Goal: Task Accomplishment & Management: Manage account settings

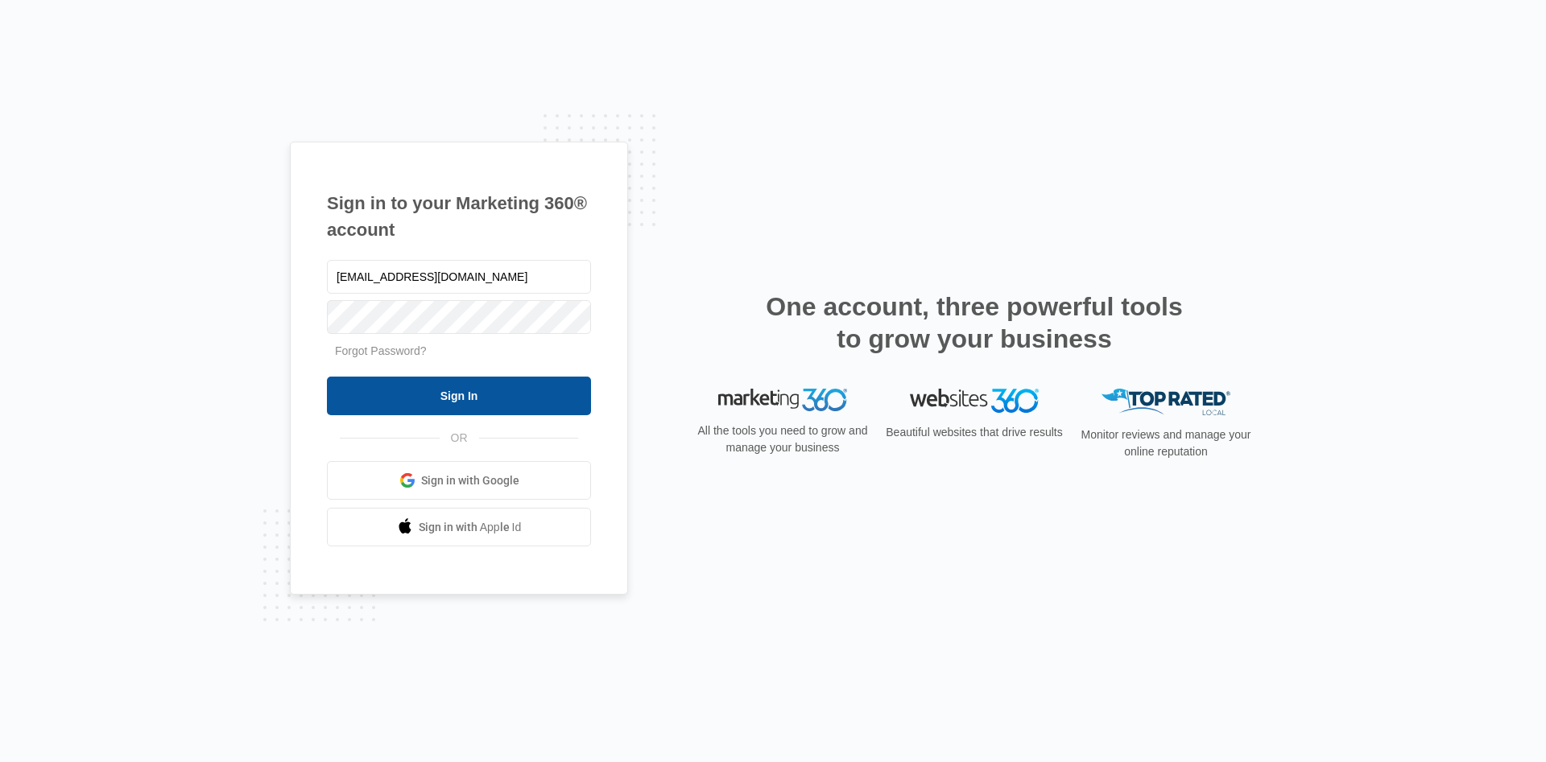
type input "[EMAIL_ADDRESS][DOMAIN_NAME]"
click at [493, 399] on input "Sign In" at bounding box center [459, 396] width 264 height 39
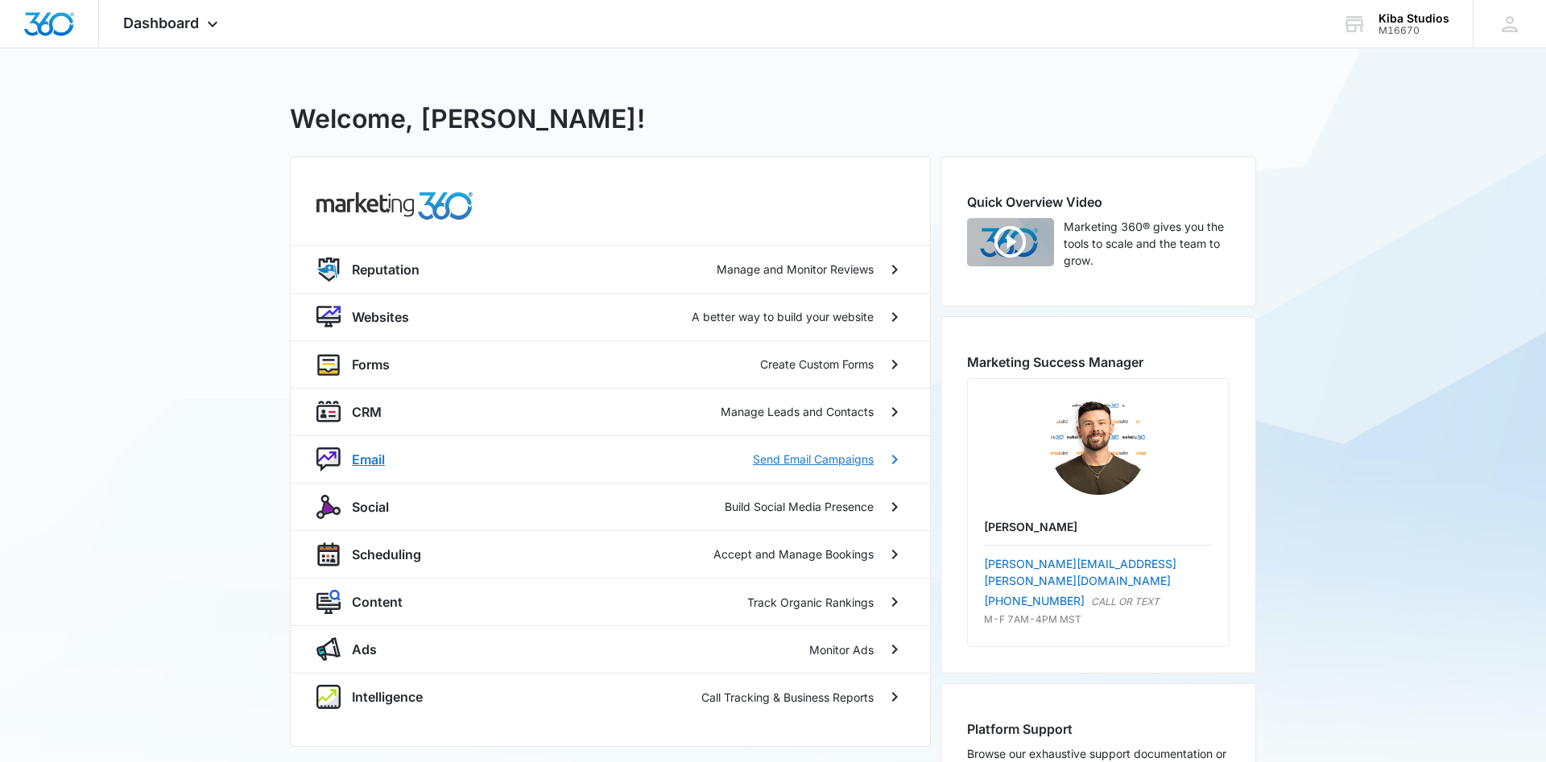
click at [784, 459] on p "Send Email Campaigns" at bounding box center [813, 459] width 121 height 17
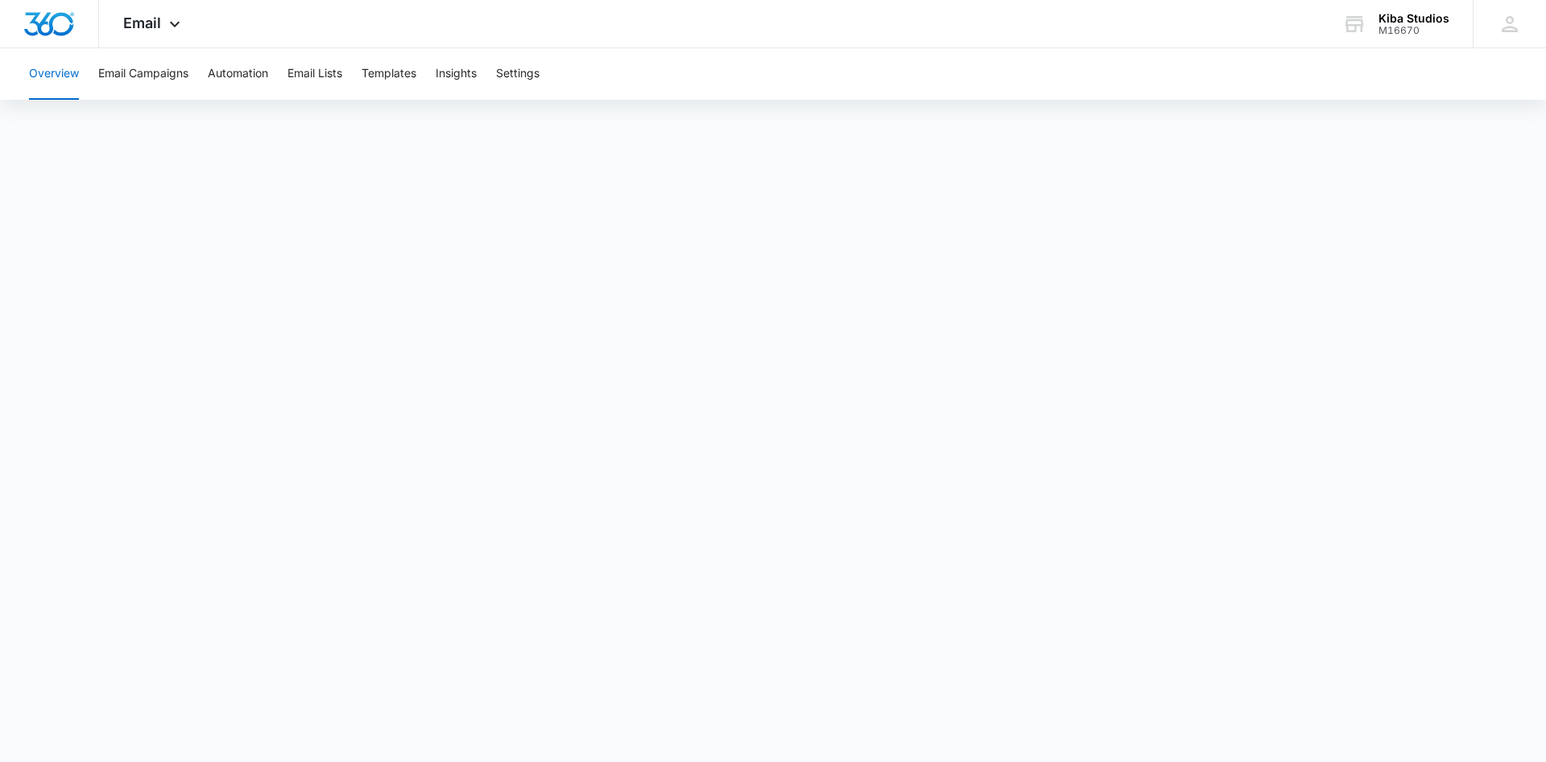
click at [54, 76] on button "Overview" at bounding box center [54, 74] width 50 height 52
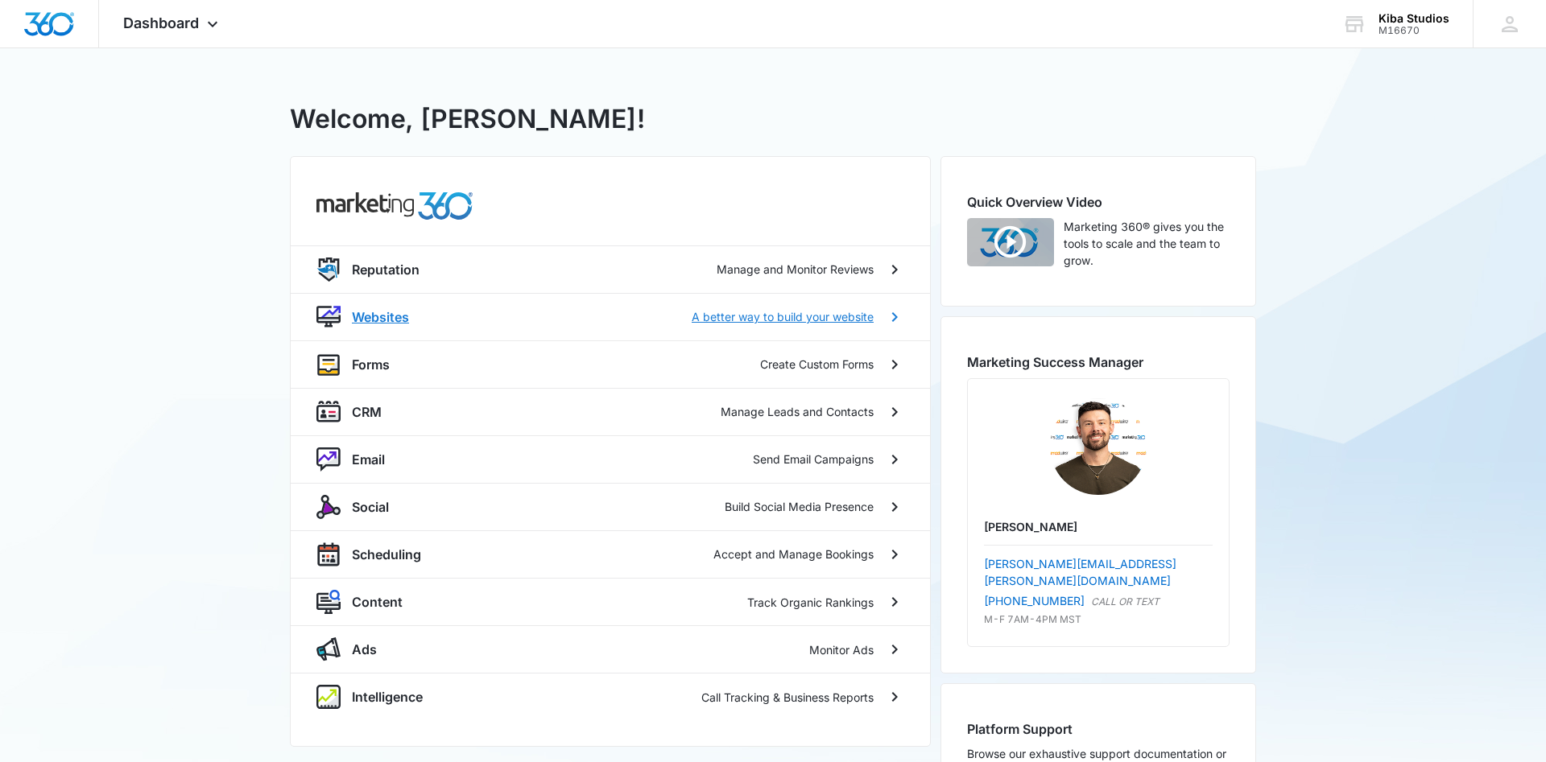
click at [384, 314] on p "Websites" at bounding box center [380, 317] width 57 height 19
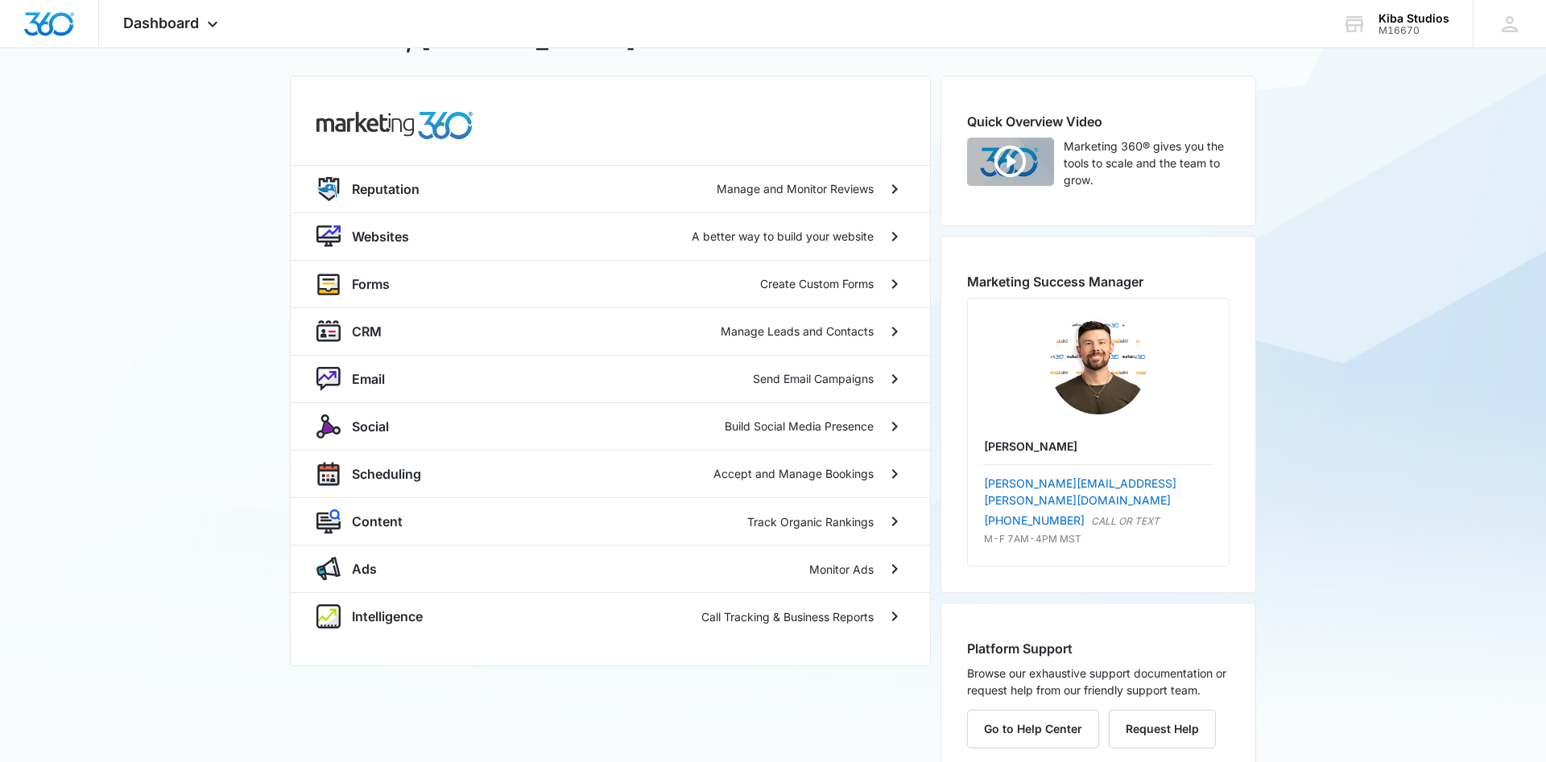
scroll to position [82, 0]
click at [226, 272] on div "M16670 - [GEOGRAPHIC_DATA] Welcome, Grant! Reputation Manage and Monitor Review…" at bounding box center [773, 379] width 1546 height 827
click at [228, 282] on div "M16670 - [GEOGRAPHIC_DATA] Welcome, Grant! Reputation Manage and Monitor Review…" at bounding box center [773, 379] width 1546 height 827
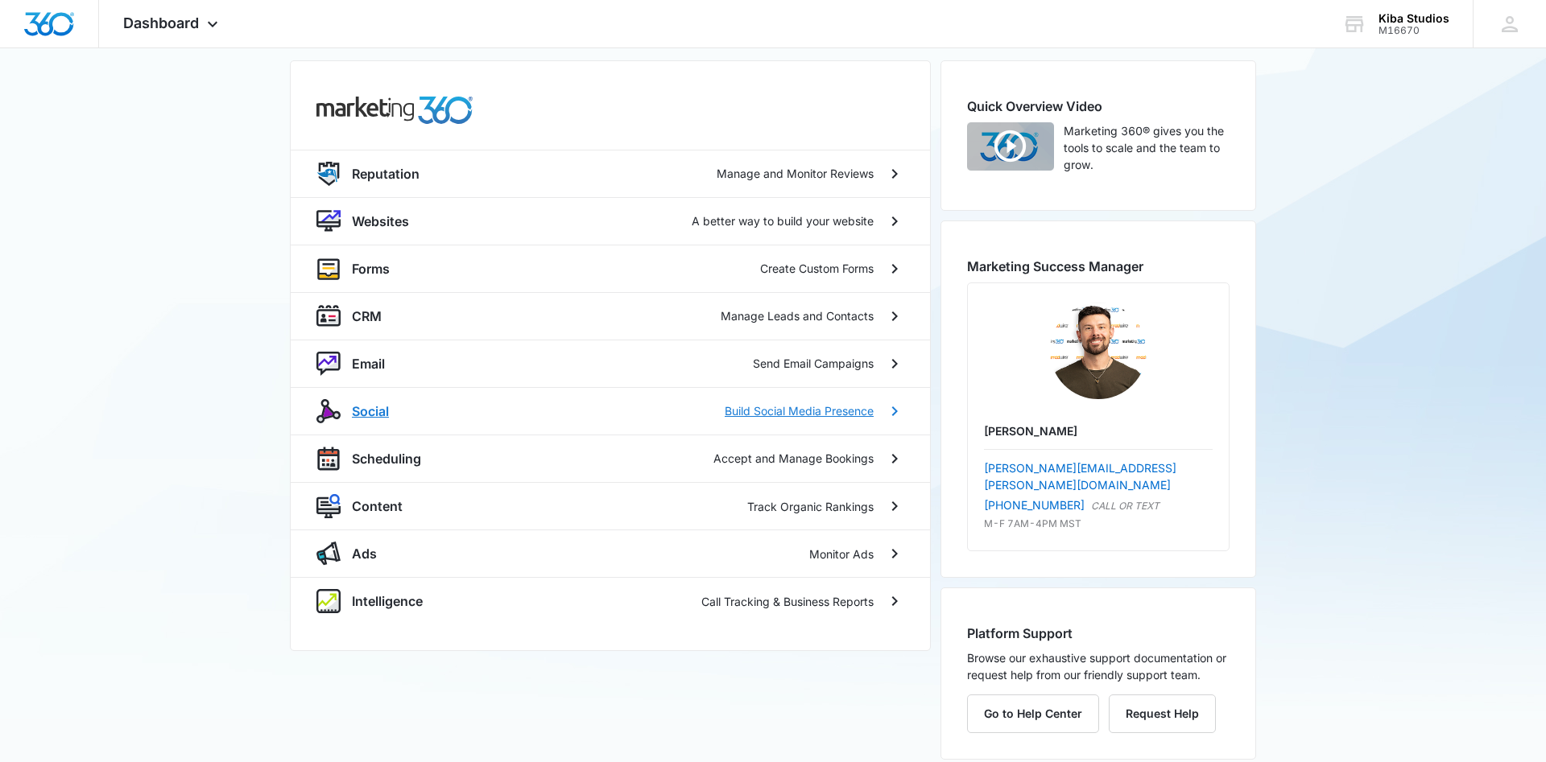
click at [360, 412] on p "Social" at bounding box center [370, 411] width 37 height 19
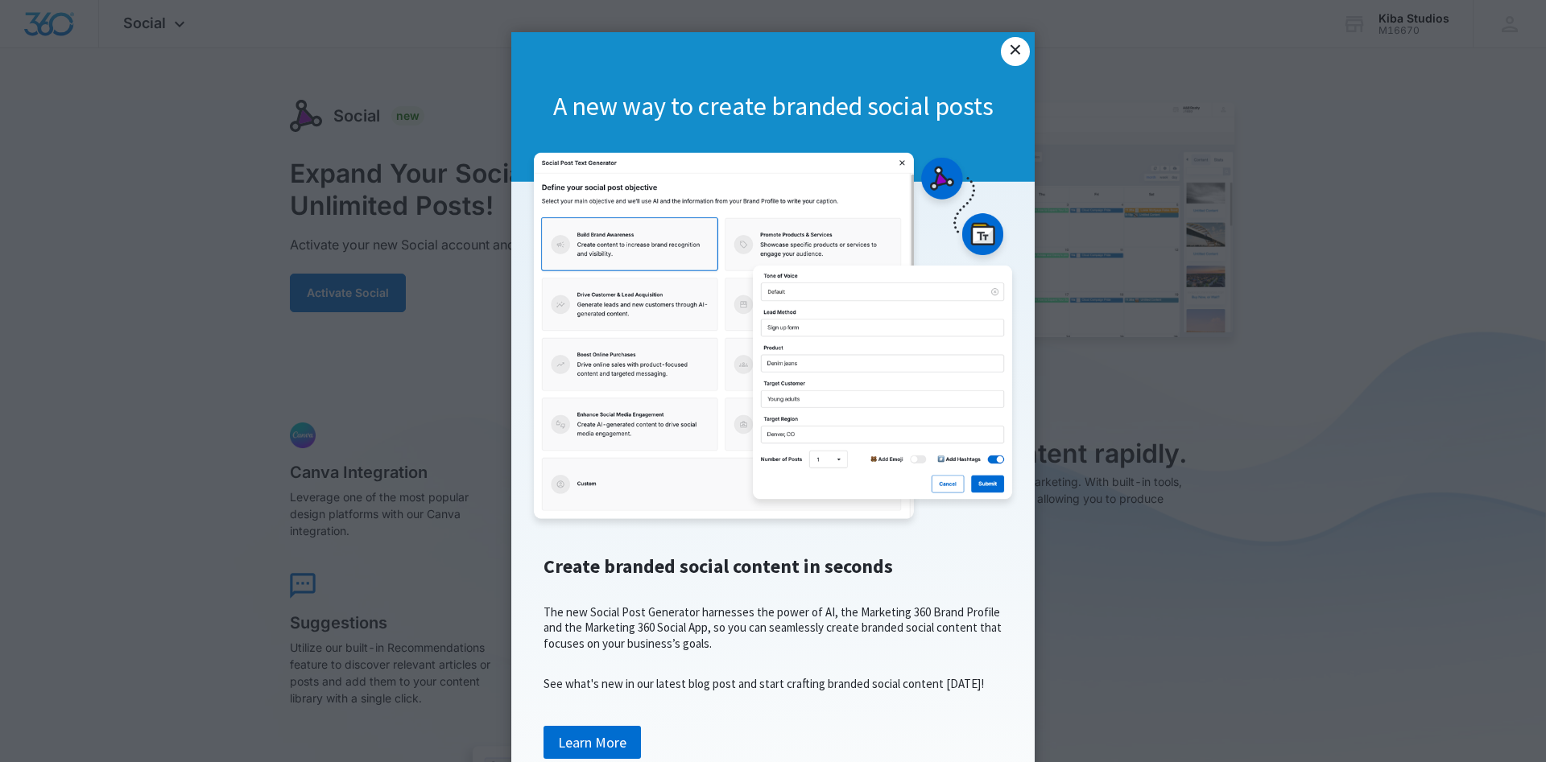
click at [1011, 50] on link "×" at bounding box center [1015, 51] width 29 height 29
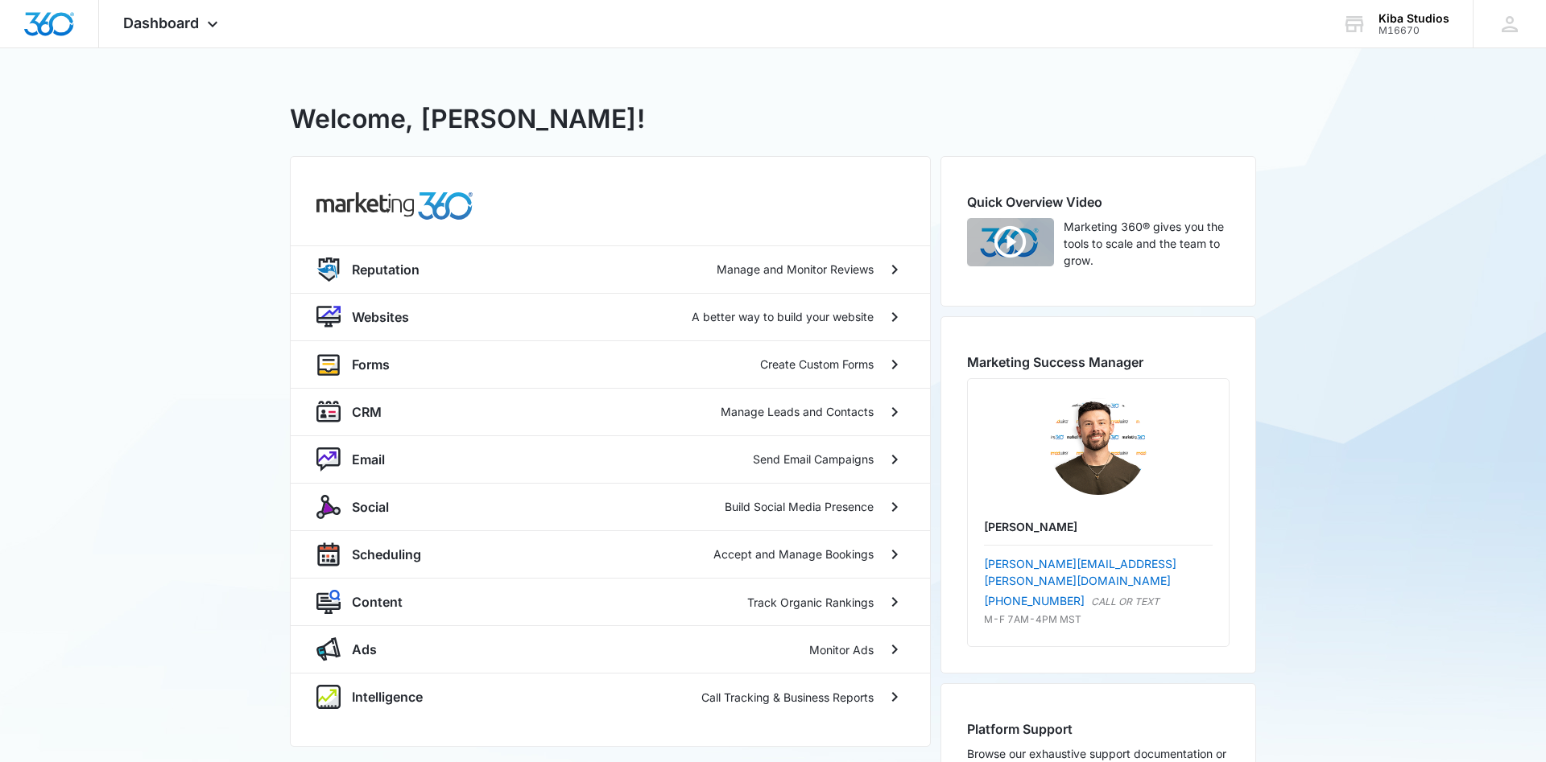
click at [224, 268] on div "M16670 - [GEOGRAPHIC_DATA] Welcome, Grant! Reputation Manage and Monitor Review…" at bounding box center [773, 461] width 1546 height 827
click at [737, 408] on p "Manage Leads and Contacts" at bounding box center [797, 411] width 153 height 17
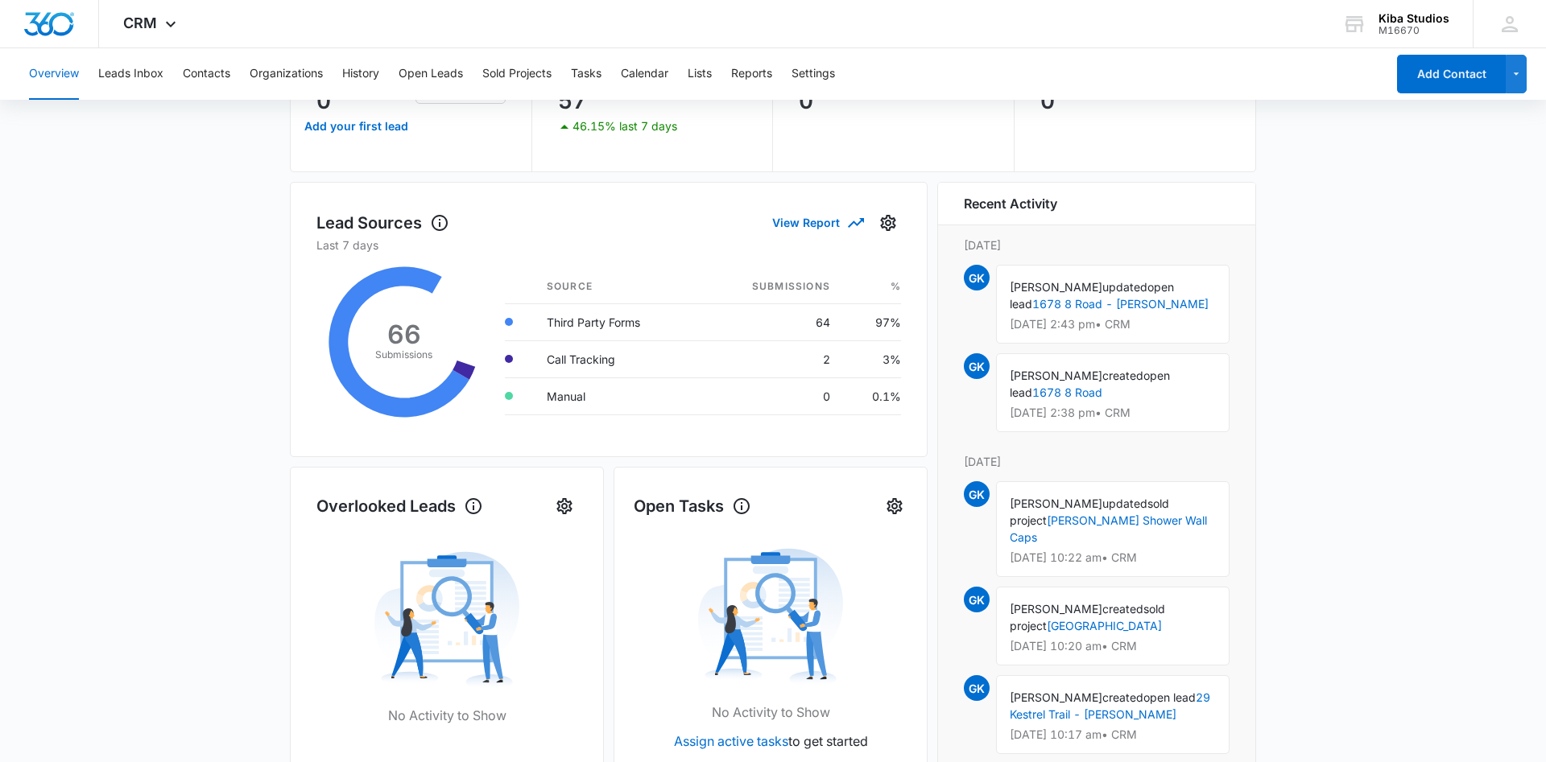
scroll to position [164, 0]
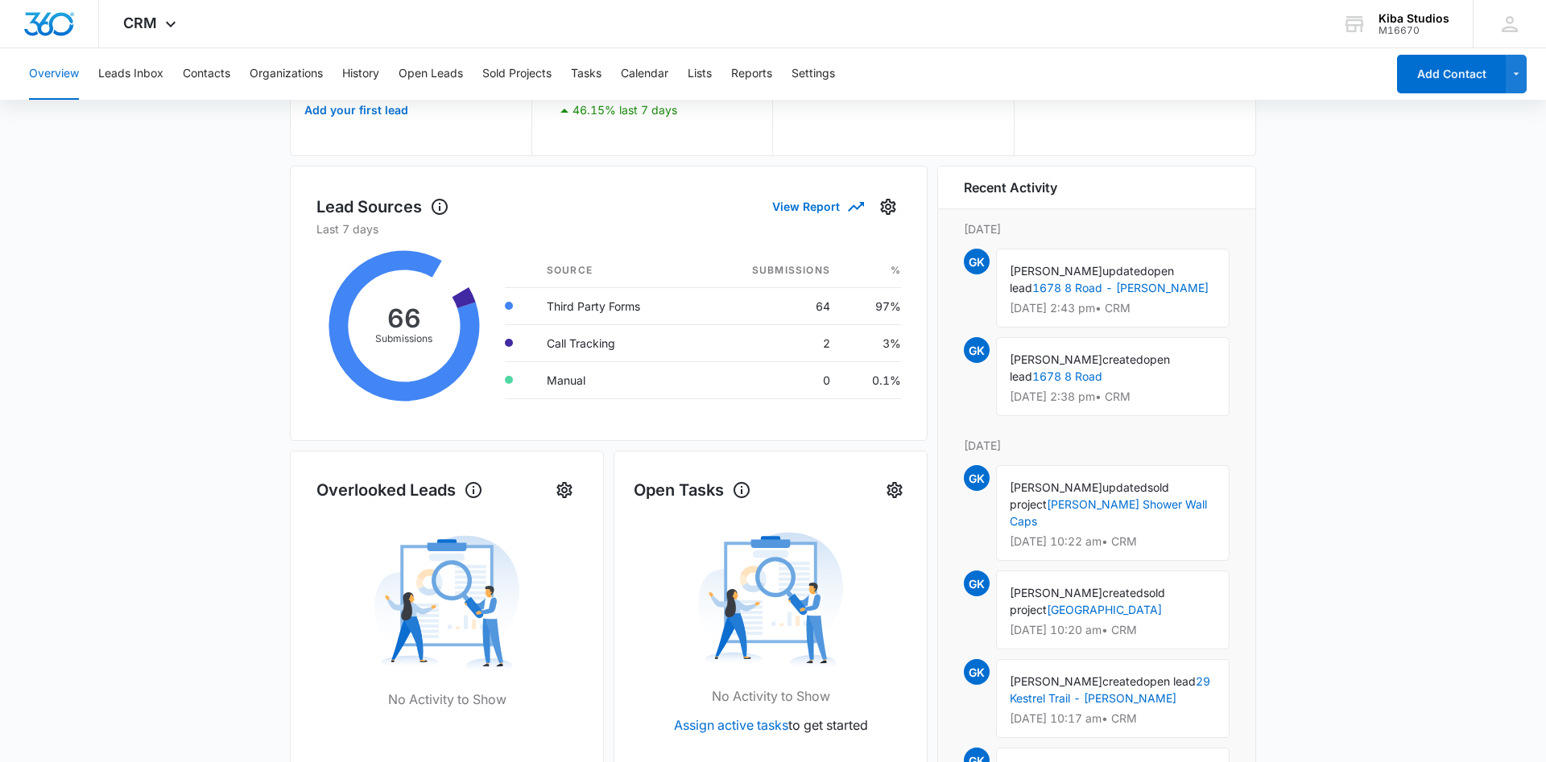
click at [173, 428] on main "Overview Total Leads 0 Add your first lead Go to Leads Lead Submissions this We…" at bounding box center [773, 570] width 1546 height 1166
click at [230, 239] on main "Overview Total Leads 0 Add your first lead Go to Leads Lead Submissions this We…" at bounding box center [773, 570] width 1546 height 1166
click at [138, 73] on button "Leads Inbox" at bounding box center [130, 74] width 65 height 52
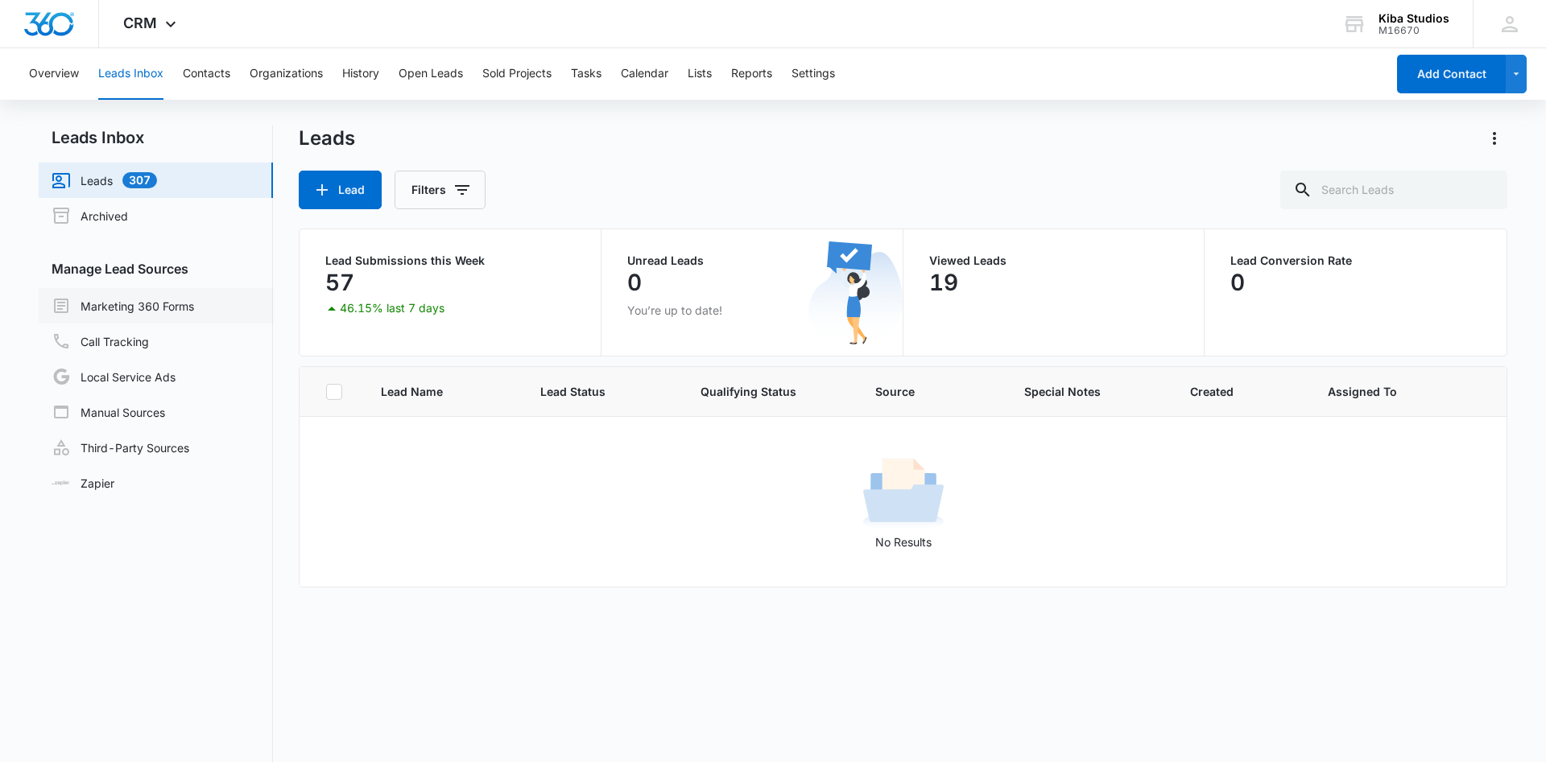
click at [122, 297] on link "Marketing 360 Forms" at bounding box center [123, 305] width 143 height 19
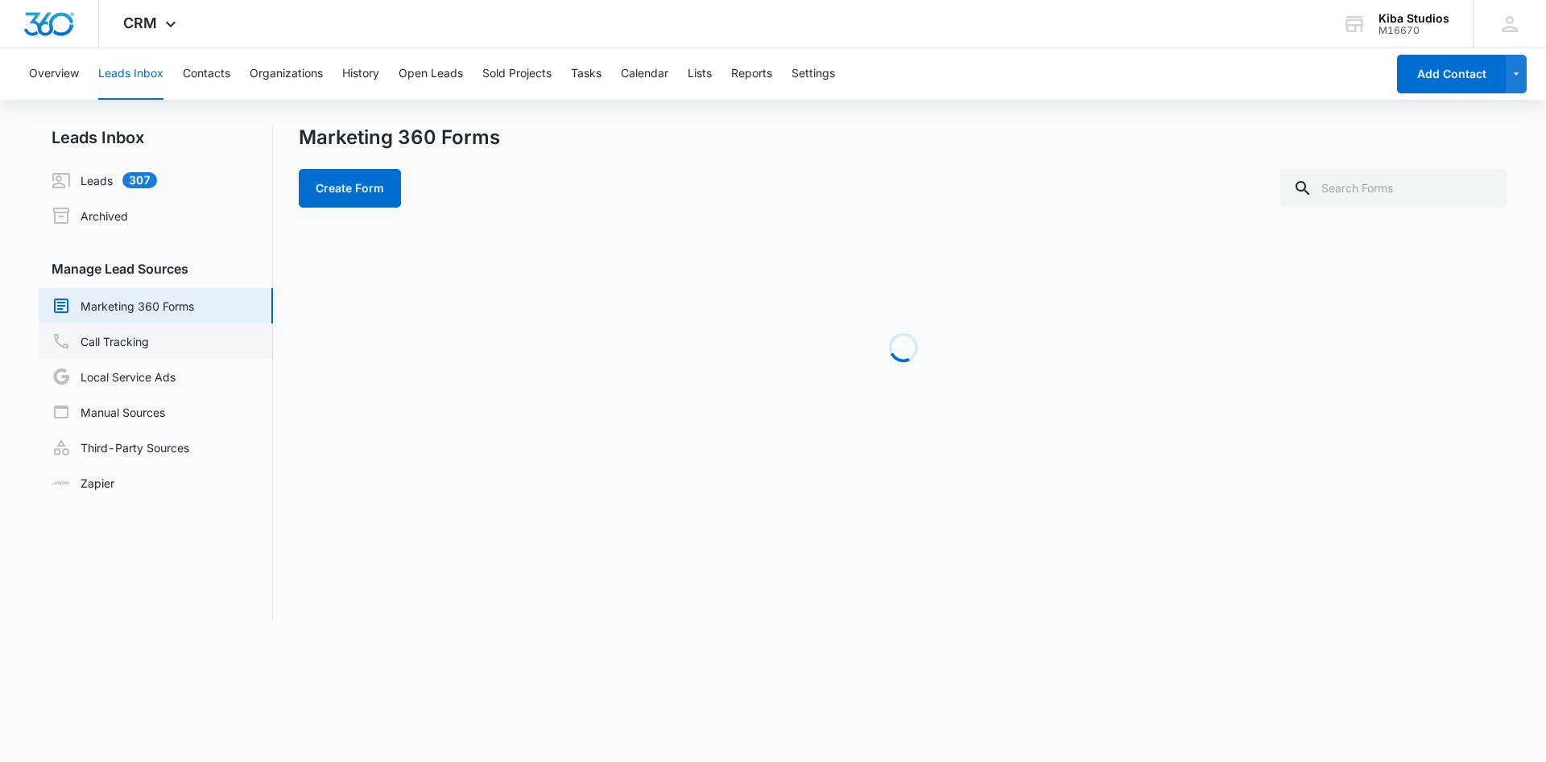
click at [118, 337] on link "Call Tracking" at bounding box center [100, 341] width 97 height 19
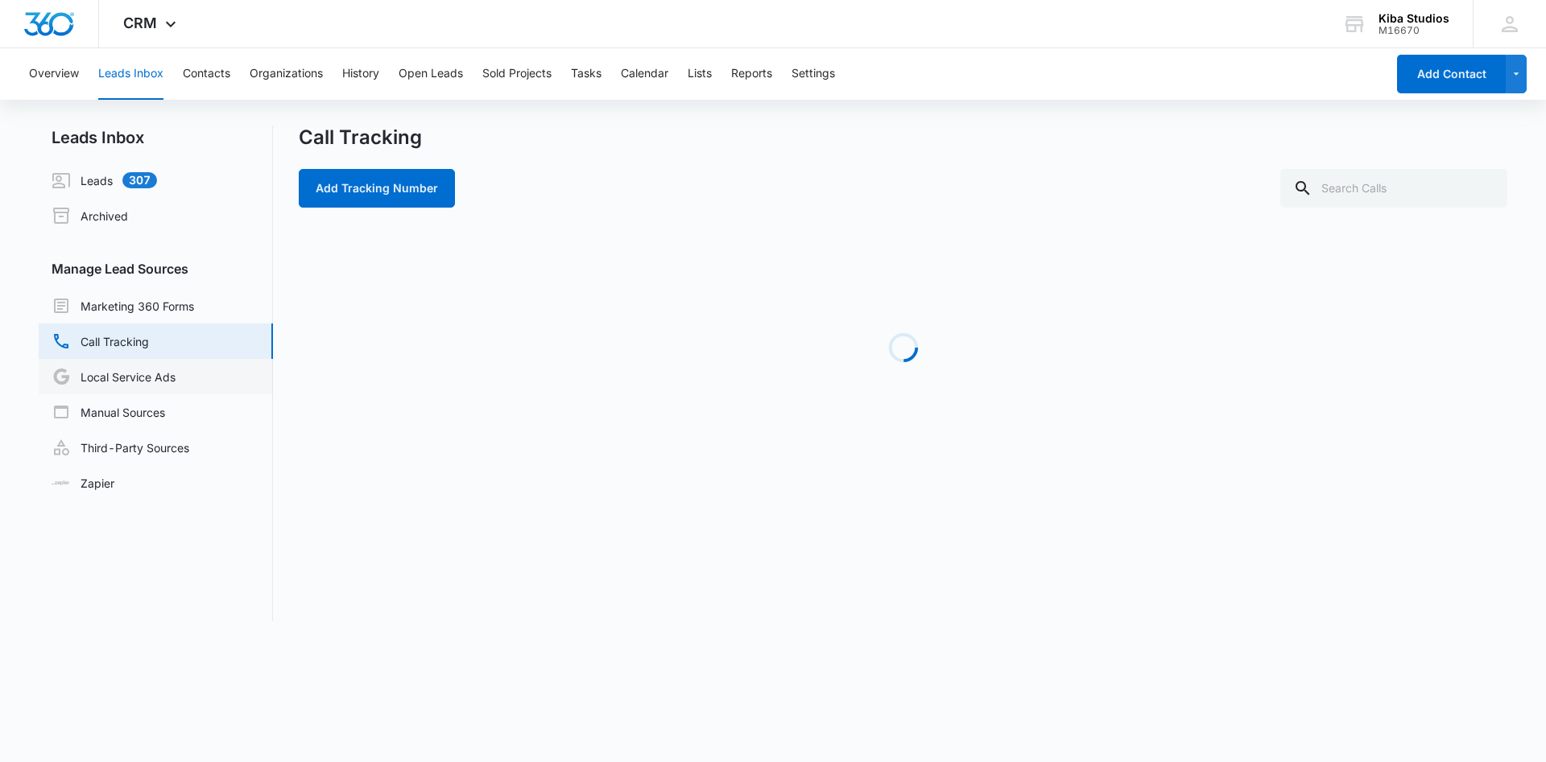
click at [119, 371] on link "Local Service Ads" at bounding box center [114, 376] width 124 height 19
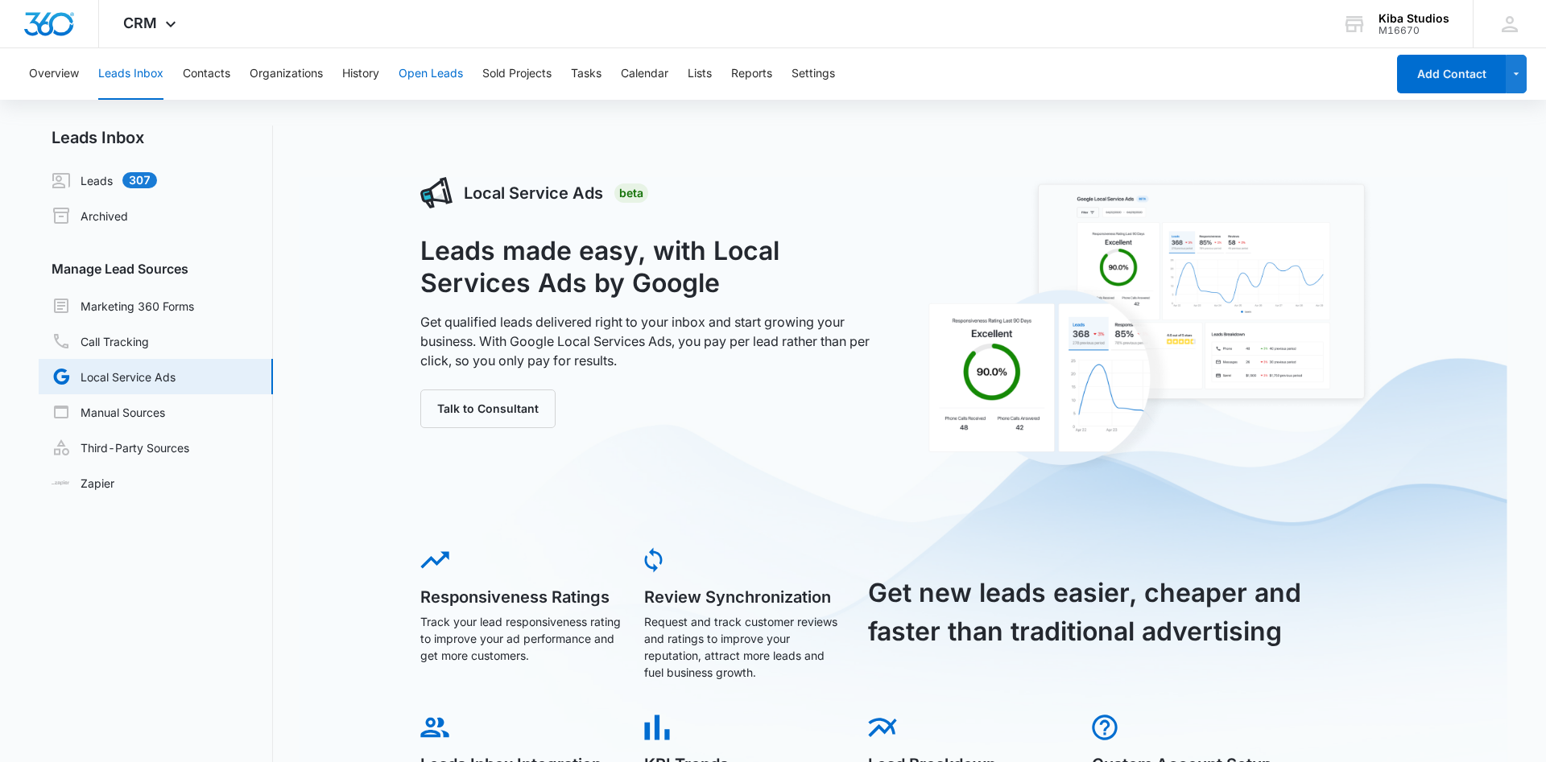
click at [436, 72] on button "Open Leads" at bounding box center [431, 74] width 64 height 52
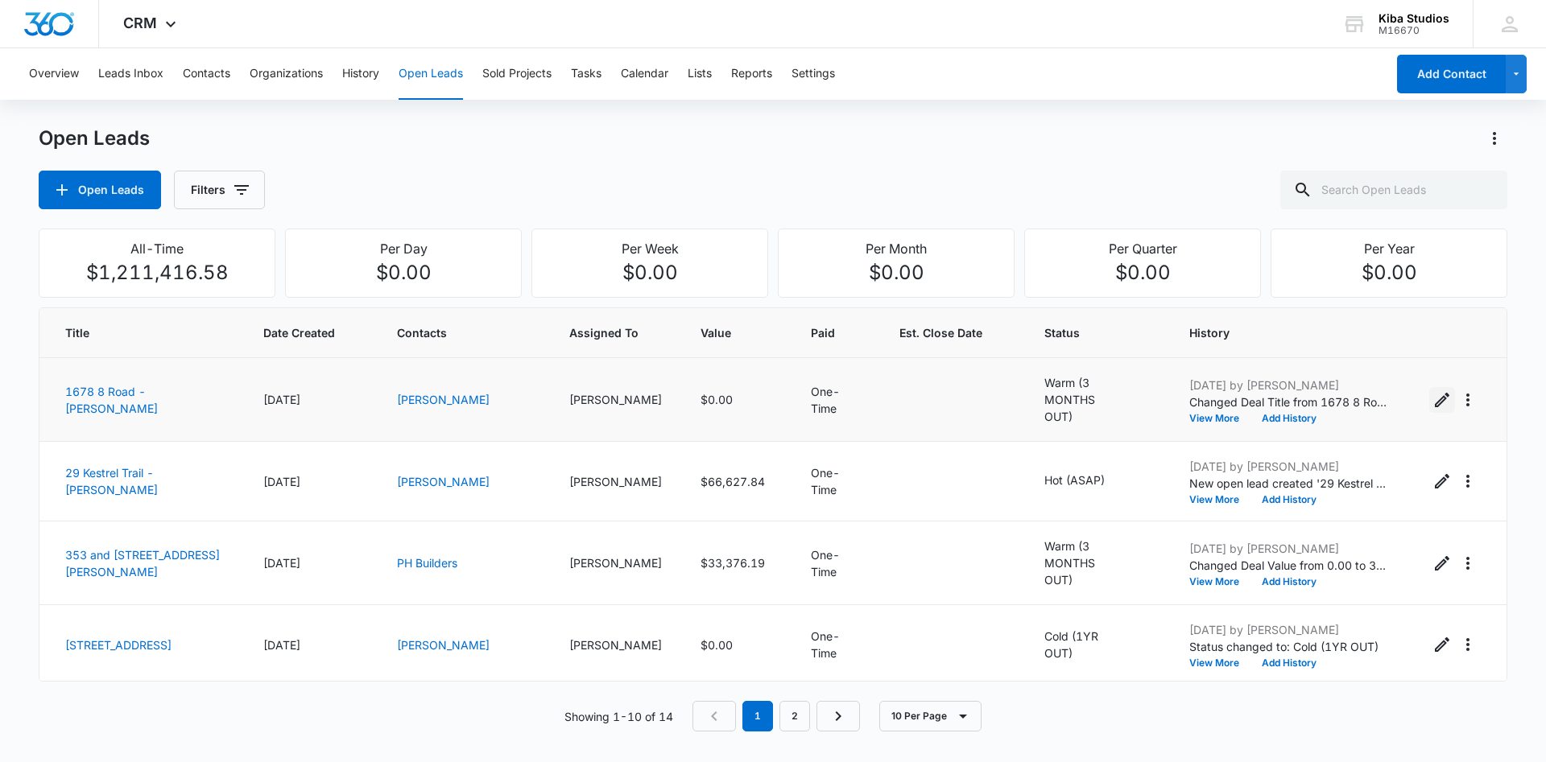
click at [1439, 398] on icon "Edit Open Lead" at bounding box center [1441, 399] width 19 height 19
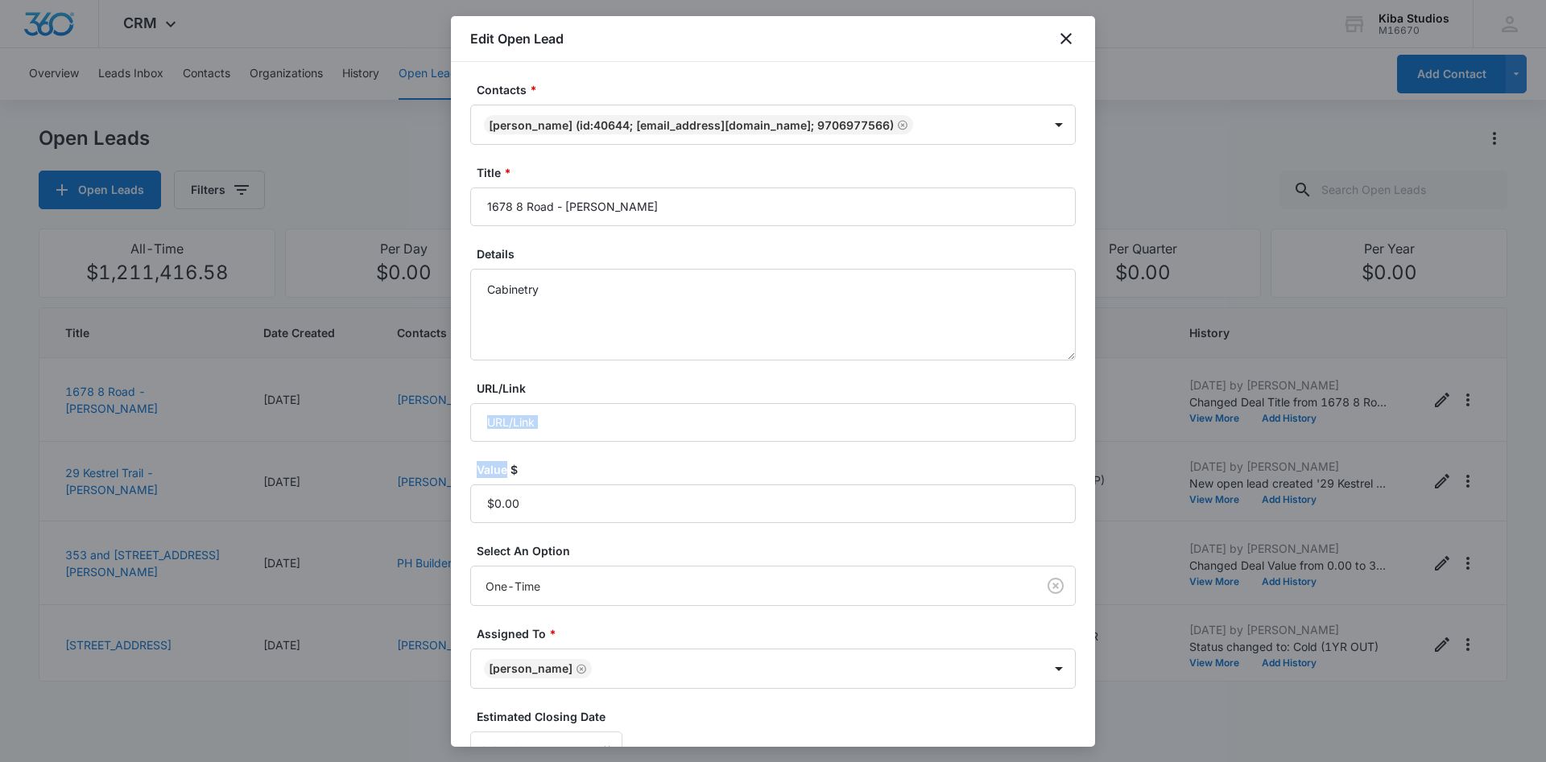
drag, startPoint x: 508, startPoint y: 454, endPoint x: 508, endPoint y: 472, distance: 17.7
click at [508, 470] on form "Contacts * Kjerstin Hill (ID:40644; kjerstinhill@gmail.com; 9706977566) Title *…" at bounding box center [772, 496] width 605 height 830
click at [511, 506] on input "Value $" at bounding box center [772, 504] width 605 height 39
type input "$38,673.49"
click at [777, 461] on form "Contacts * Kjerstin Hill (ID:40644; kjerstinhill@gmail.com; 9706977566) Title *…" at bounding box center [772, 496] width 605 height 830
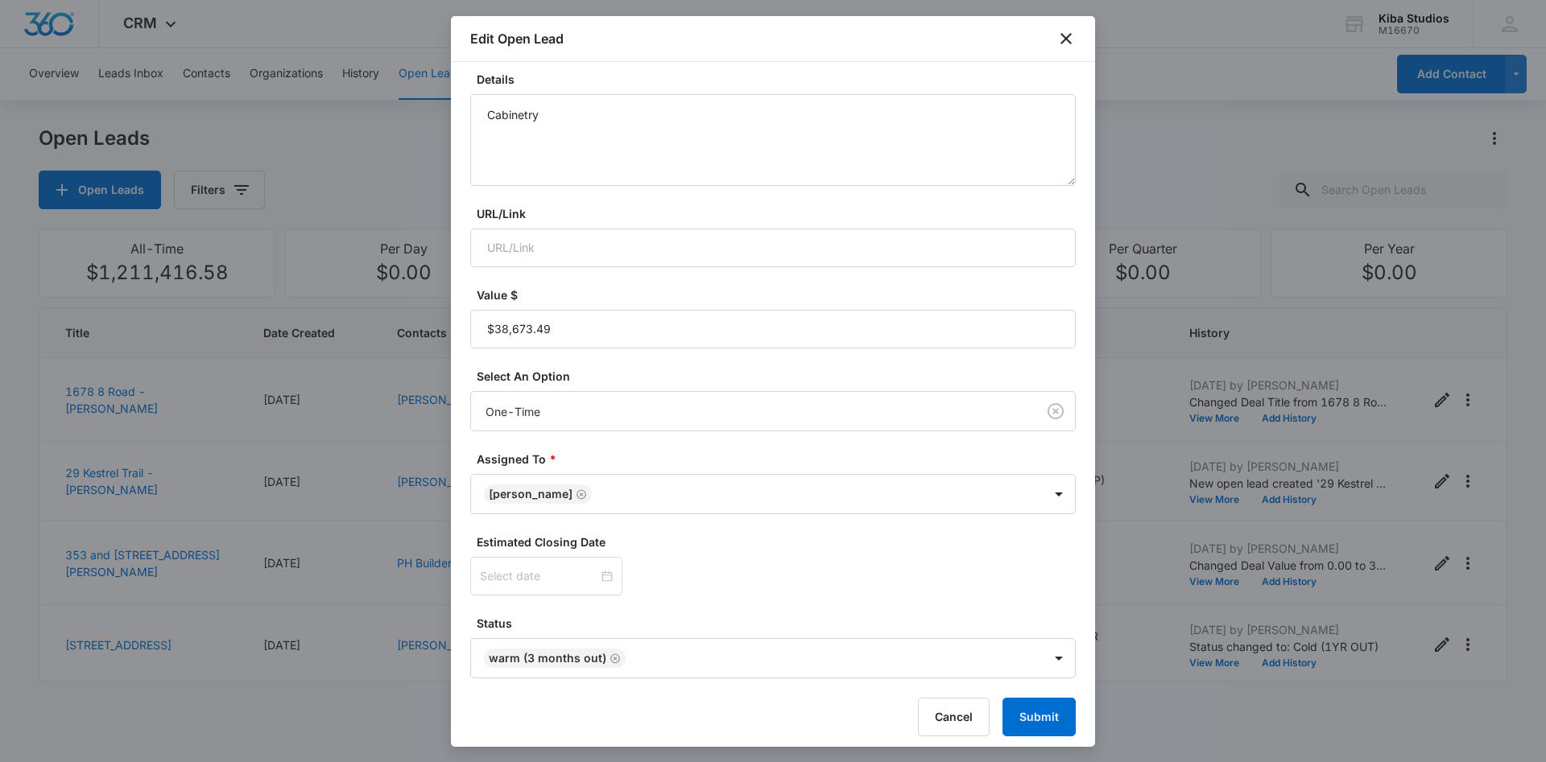
scroll to position [184, 0]
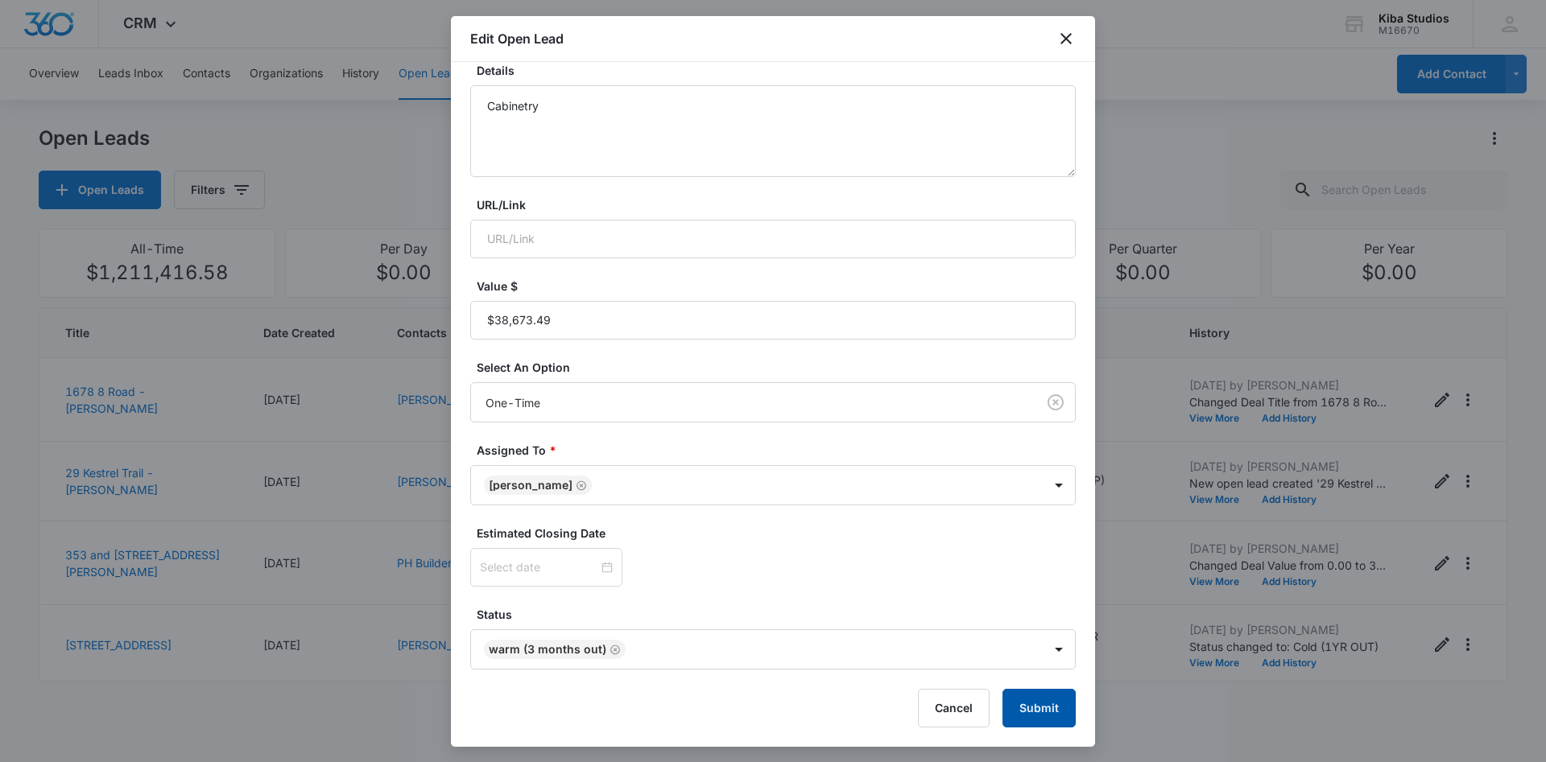
click at [1035, 708] on button "Submit" at bounding box center [1038, 708] width 73 height 39
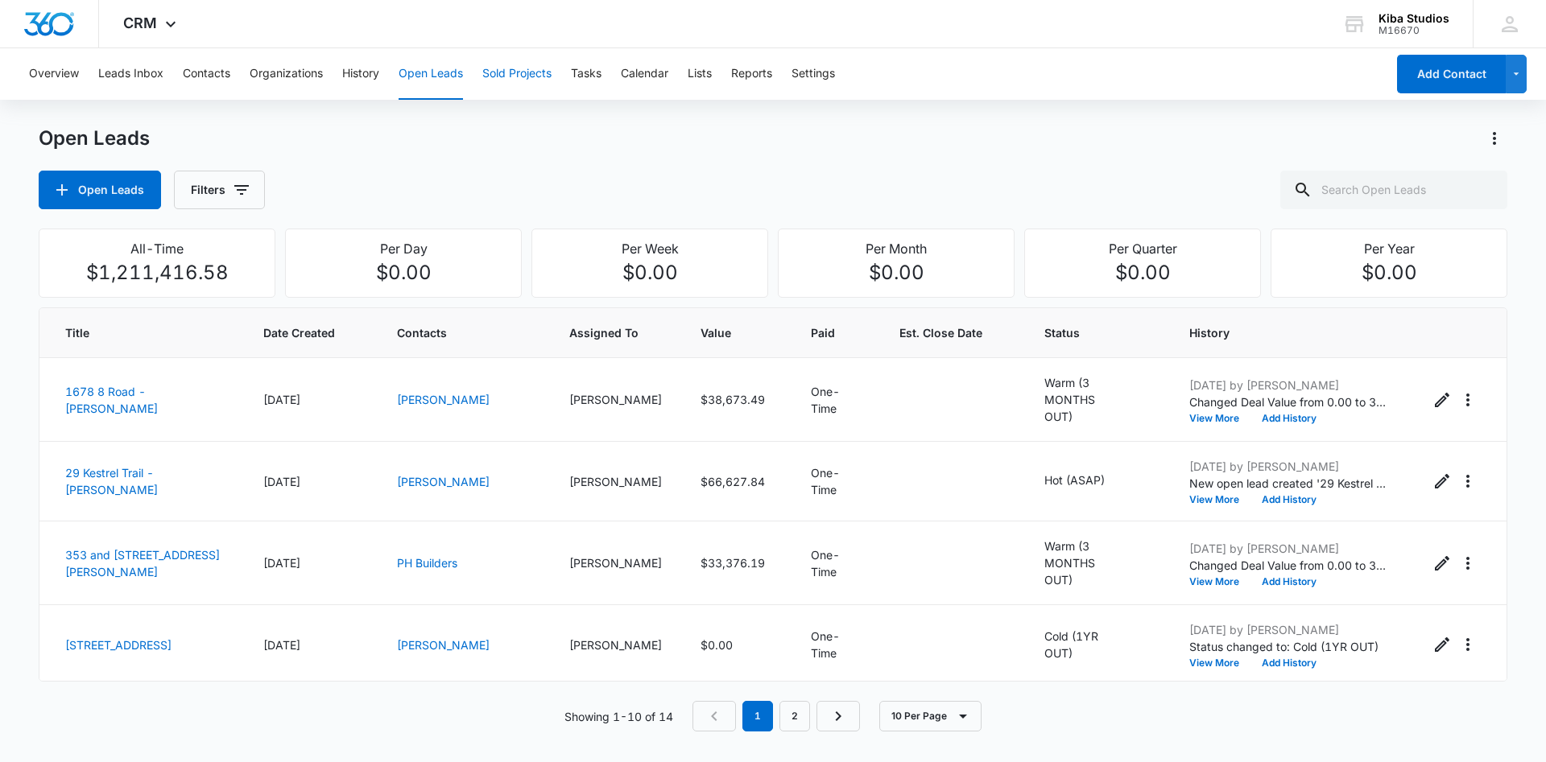
click at [497, 73] on button "Sold Projects" at bounding box center [516, 74] width 69 height 52
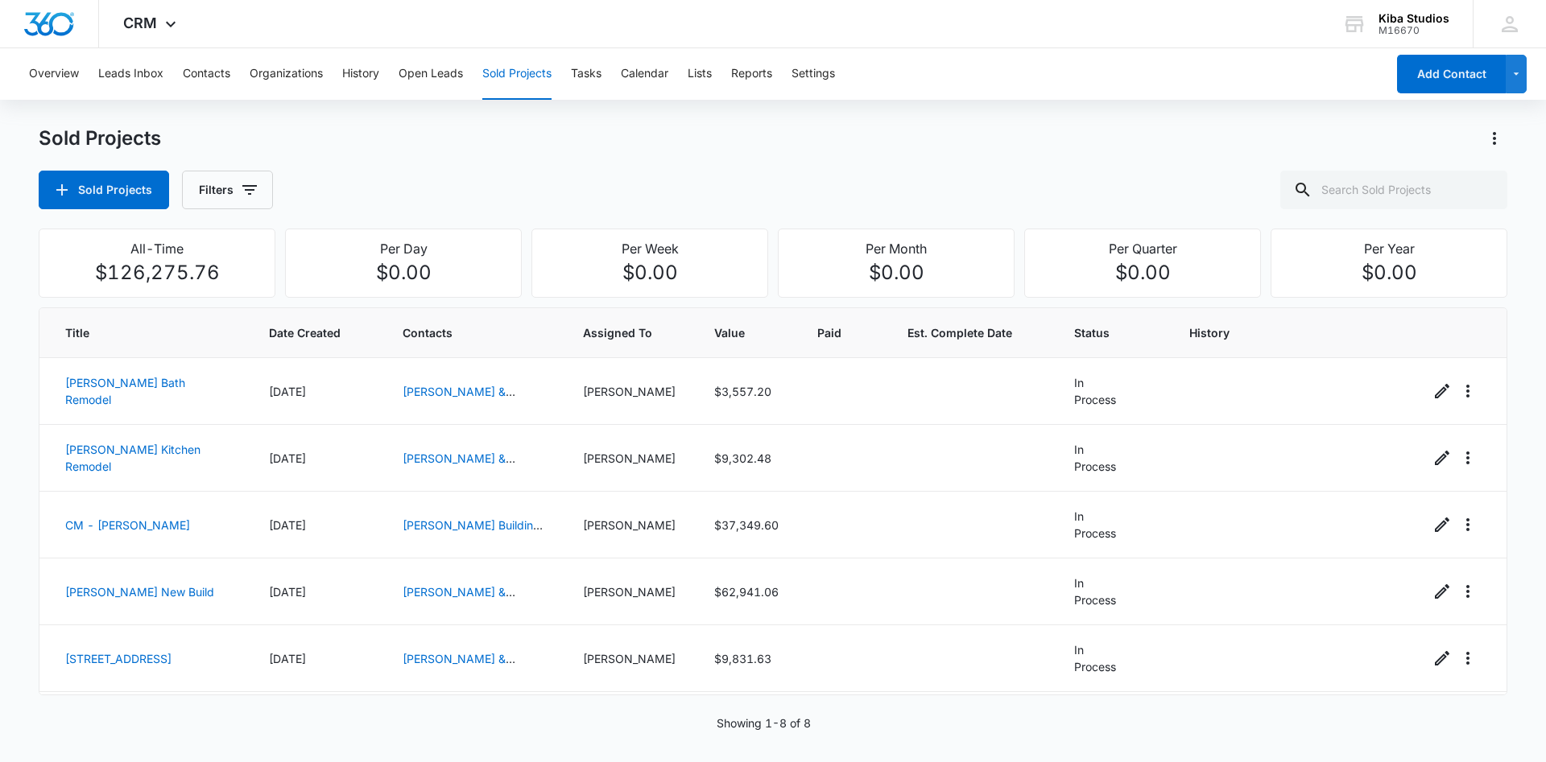
click at [526, 159] on div "Sold Projects Sold Projects Filters" at bounding box center [773, 168] width 1468 height 84
click at [534, 158] on div "Sold Projects Sold Projects Filters" at bounding box center [773, 168] width 1468 height 84
click at [547, 158] on div "Sold Projects Sold Projects Filters" at bounding box center [773, 168] width 1468 height 84
click at [433, 78] on button "Open Leads" at bounding box center [431, 74] width 64 height 52
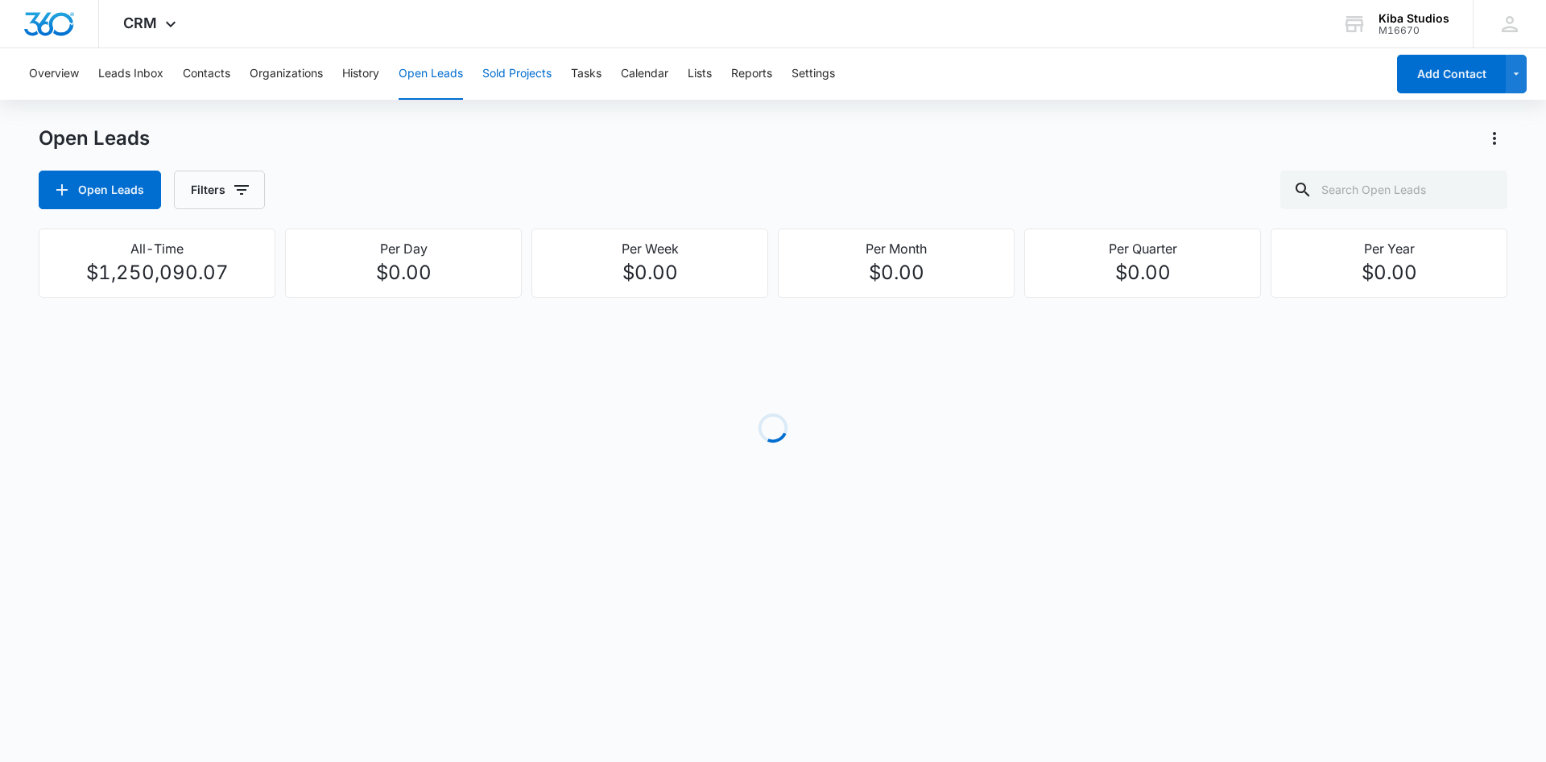
click at [525, 76] on button "Sold Projects" at bounding box center [516, 74] width 69 height 52
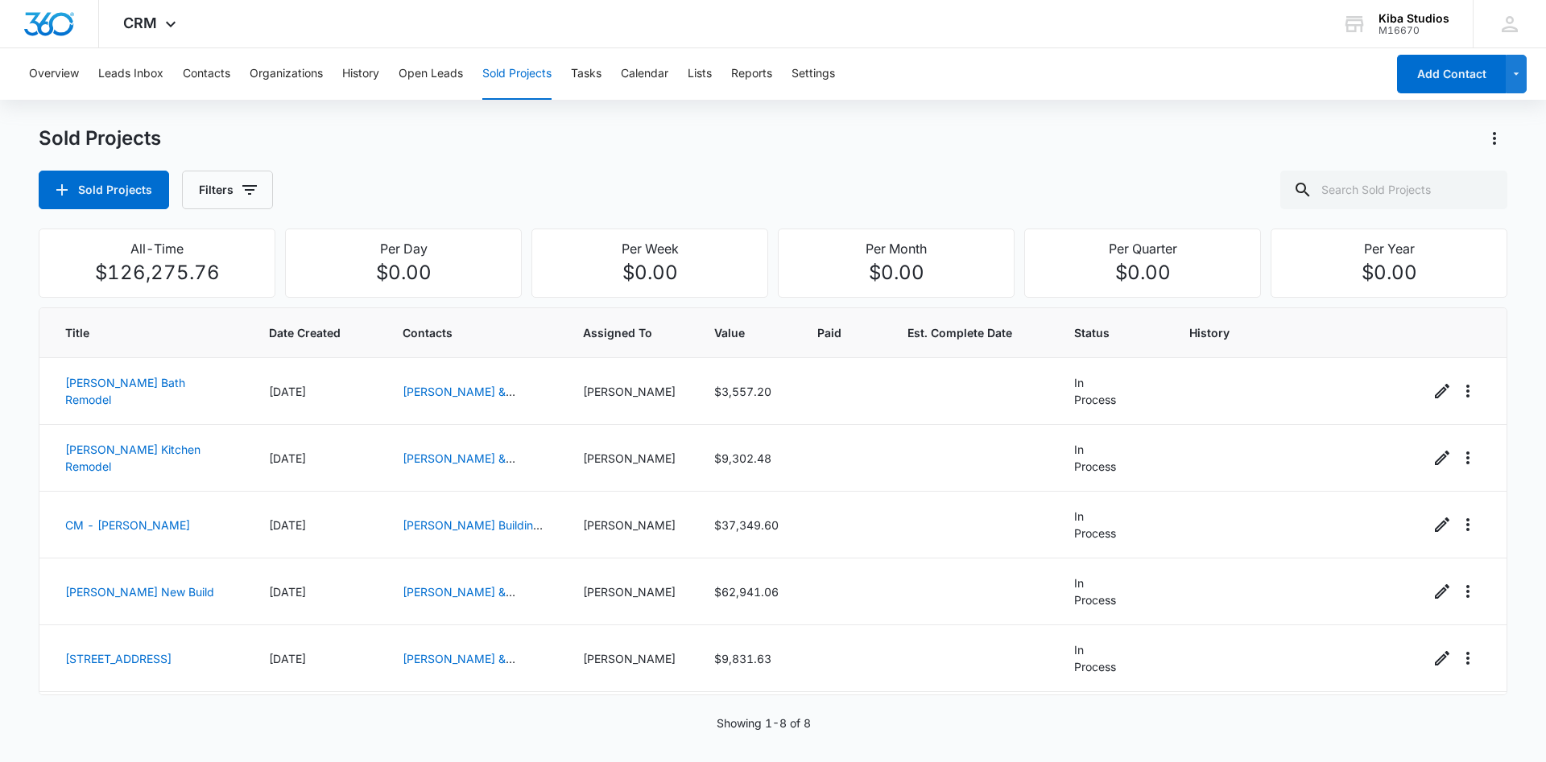
click at [749, 168] on div "Sold Projects Sold Projects Filters" at bounding box center [773, 168] width 1468 height 84
click at [125, 179] on button "Sold Projects" at bounding box center [104, 190] width 130 height 39
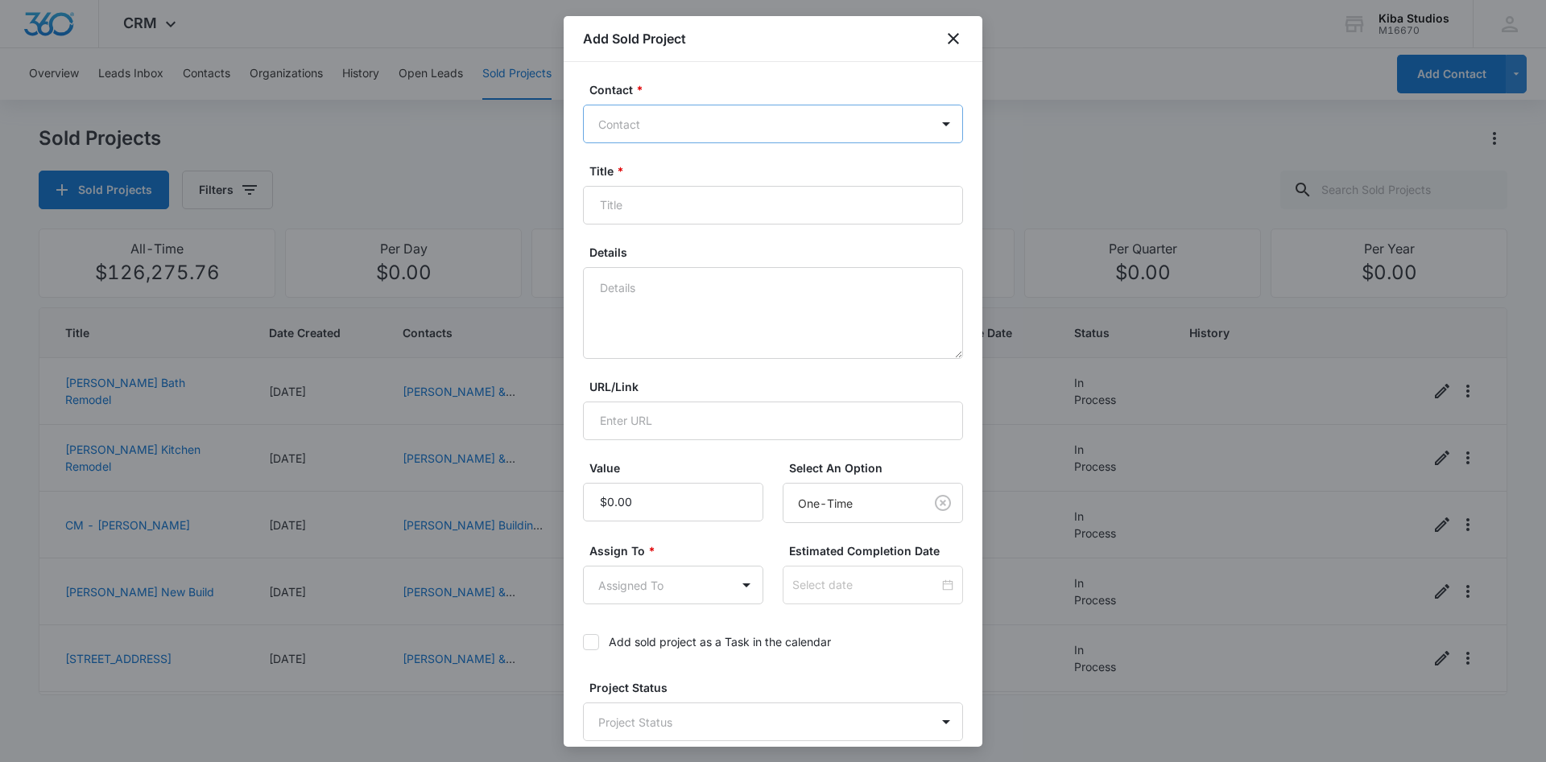
click at [725, 123] on div at bounding box center [763, 124] width 330 height 20
type input "victoria"
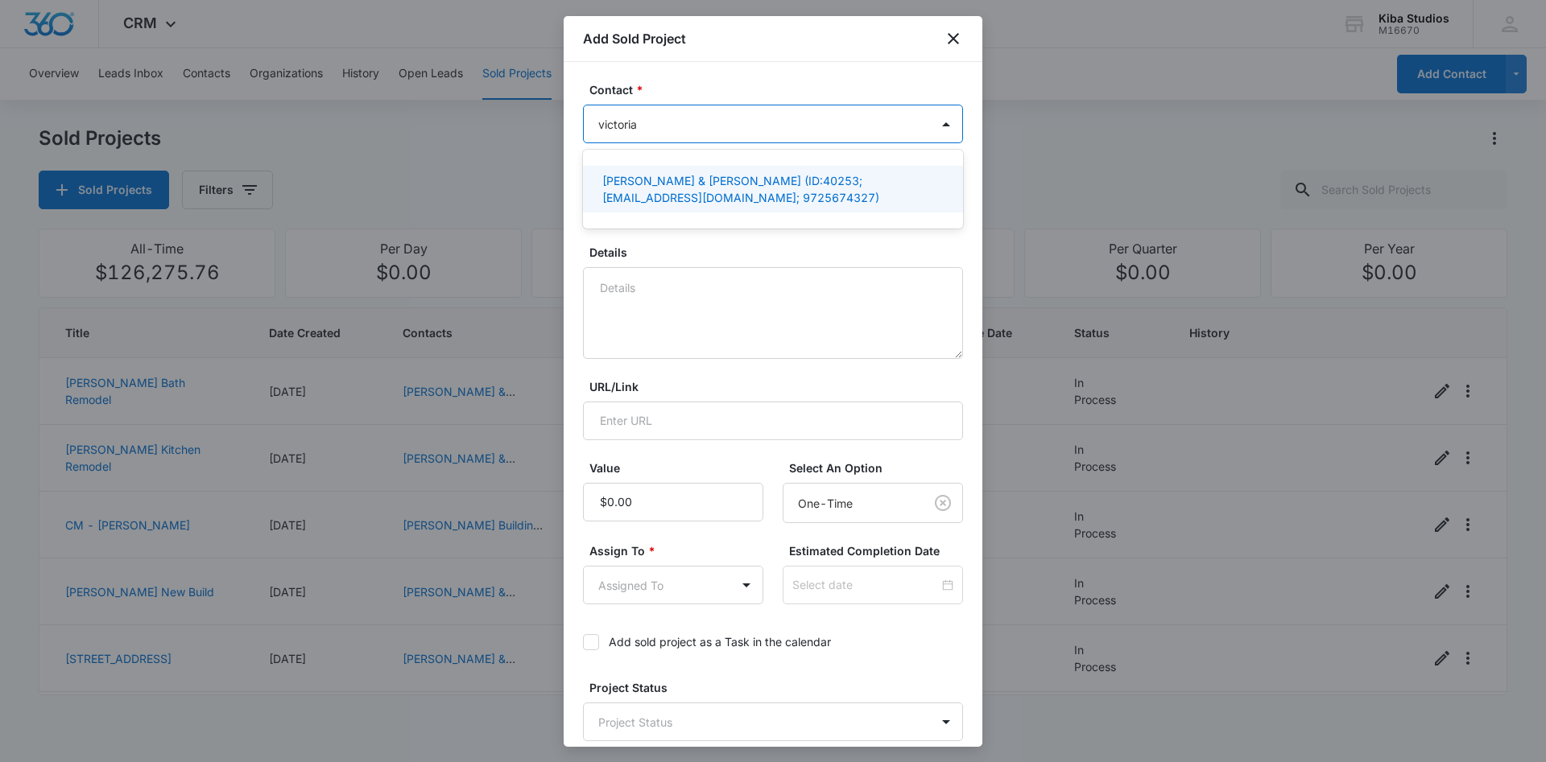
click at [691, 177] on p "Victoria Hite & Matt Hopson (ID:40253; vlhite3@gmail.com; 9725674327)" at bounding box center [771, 189] width 338 height 34
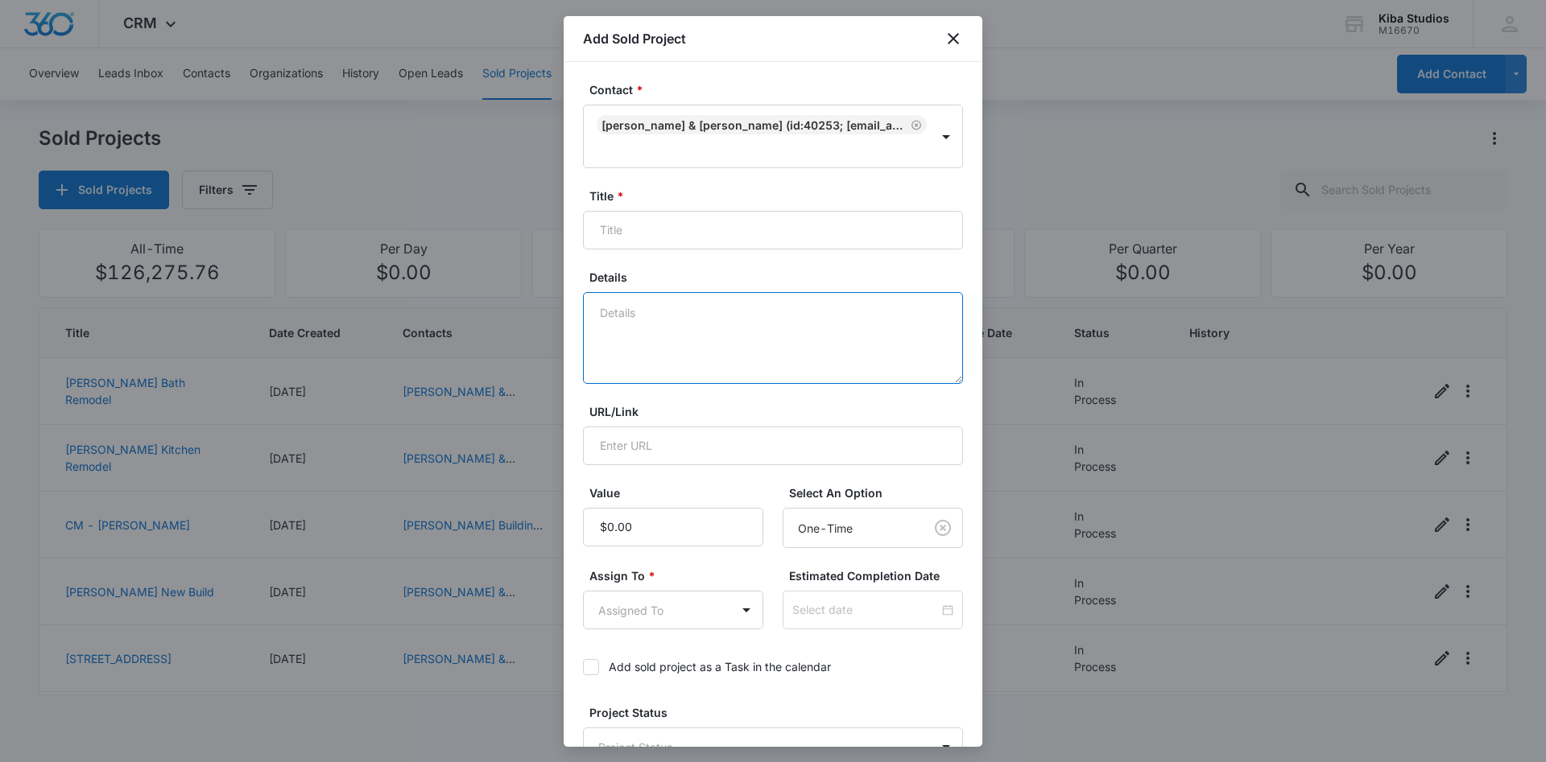
click at [642, 308] on textarea "Details" at bounding box center [773, 338] width 380 height 92
click at [623, 229] on input "Title *" at bounding box center [773, 230] width 380 height 39
type input "340 Music Lane"
click at [628, 313] on textarea "Details" at bounding box center [773, 338] width 380 height 92
type textarea "Cabinet Hardware"
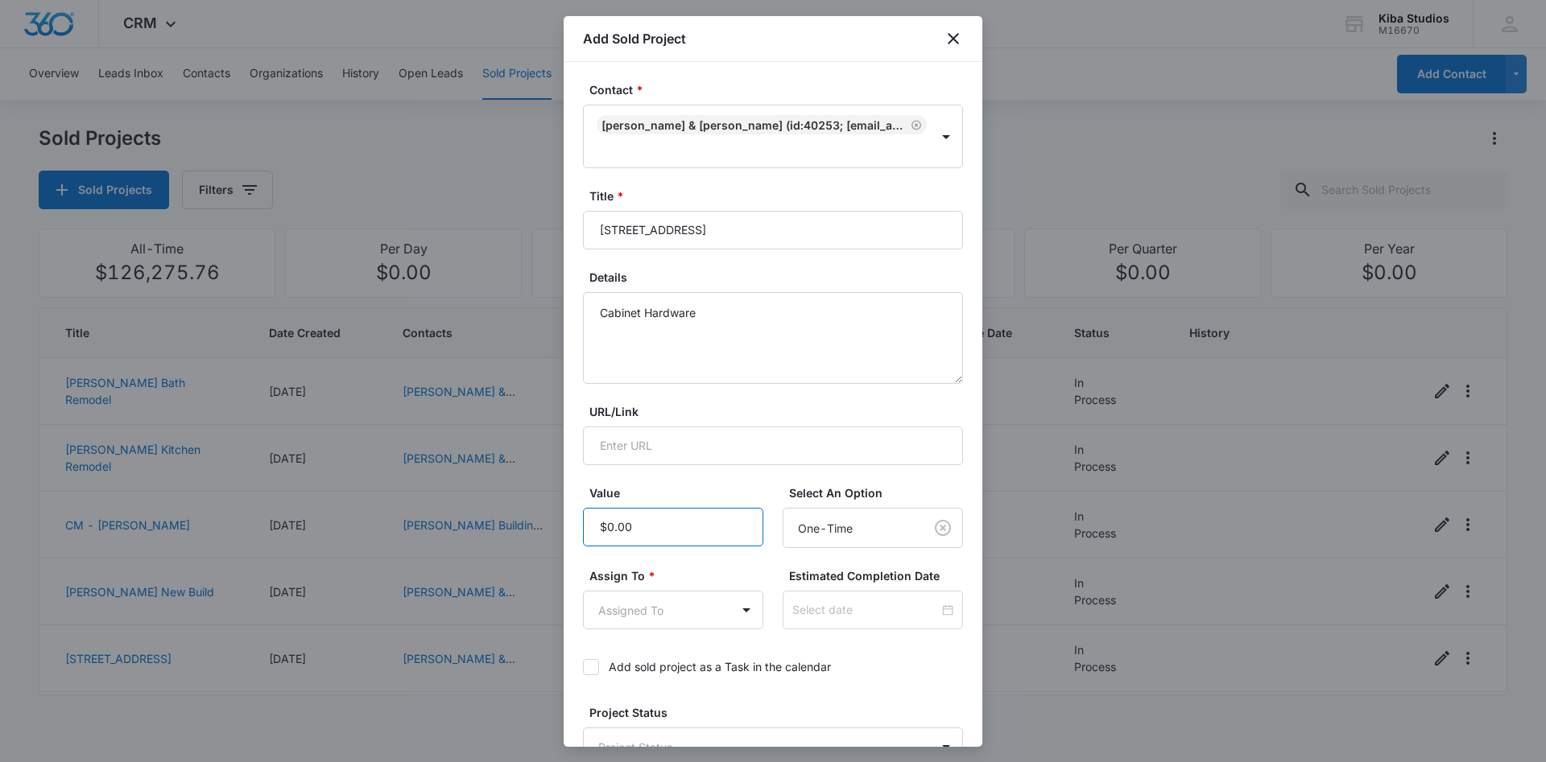
click at [636, 527] on input "Value" at bounding box center [673, 527] width 180 height 39
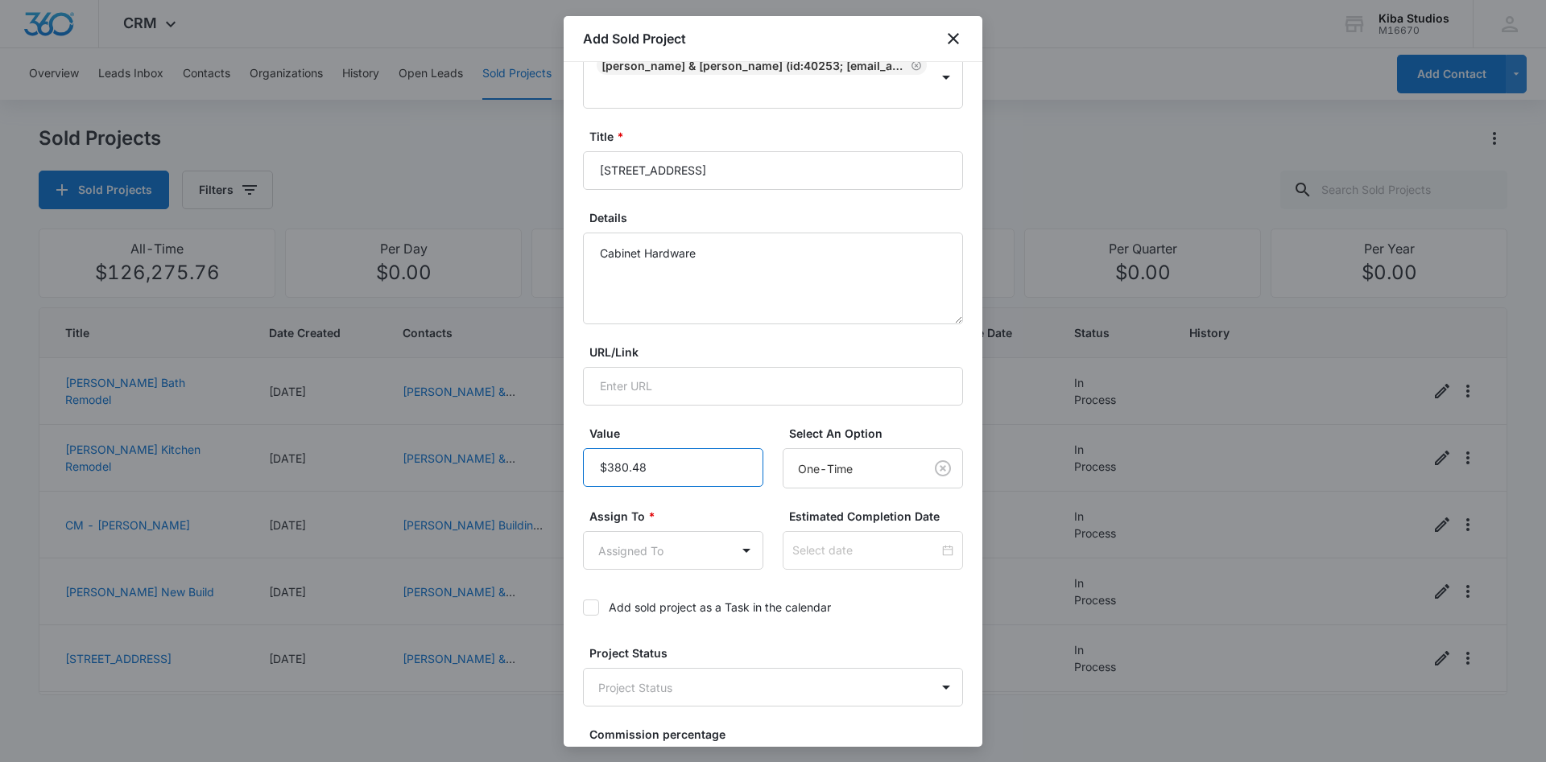
scroll to position [164, 0]
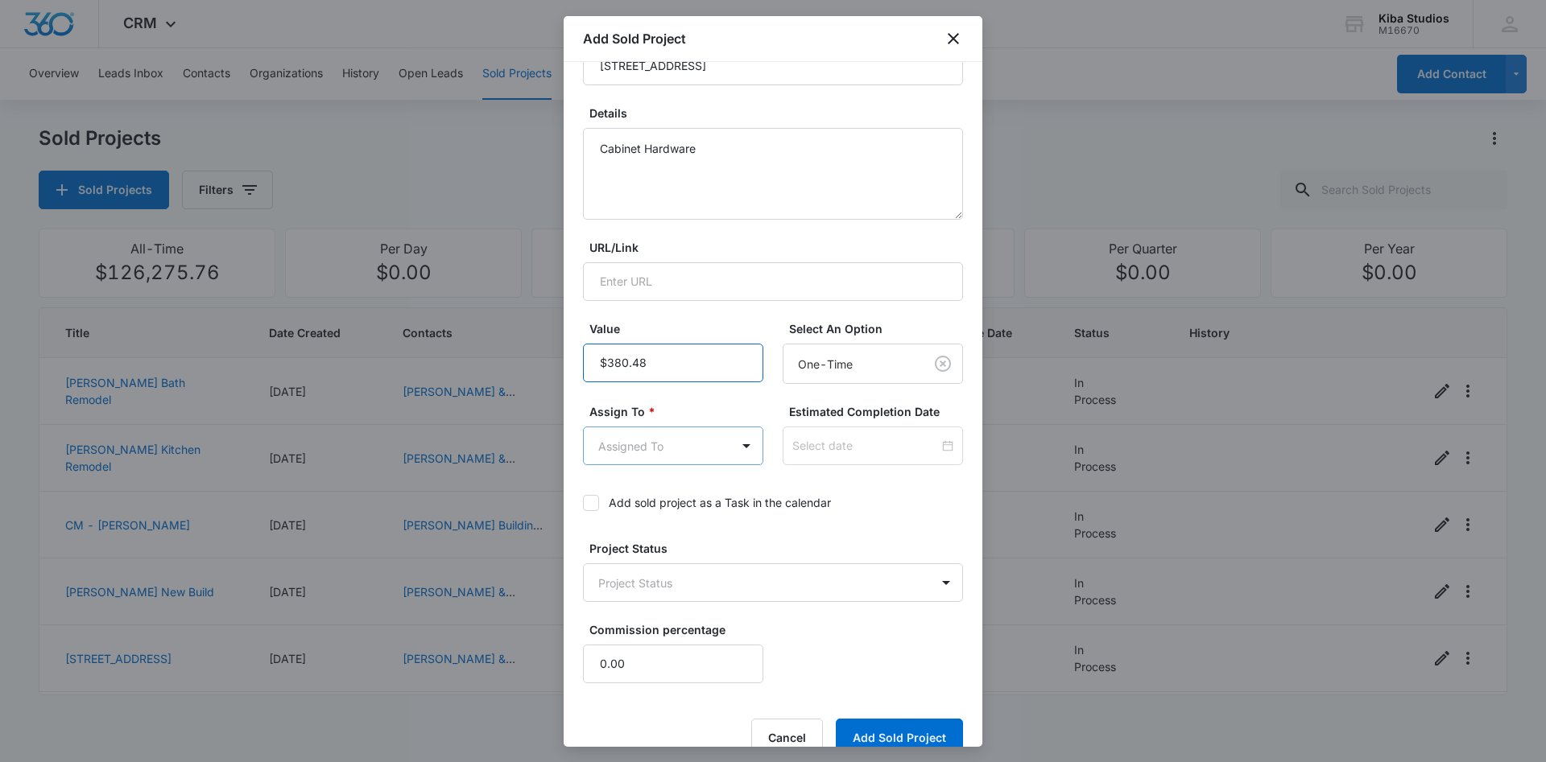
type input "$380.48"
click at [702, 450] on body "CRM Apps Reputation Websites Forms CRM Email Social Scheduling Content Ads Inte…" at bounding box center [773, 381] width 1546 height 762
click at [673, 531] on p "[PERSON_NAME]" at bounding box center [648, 532] width 93 height 17
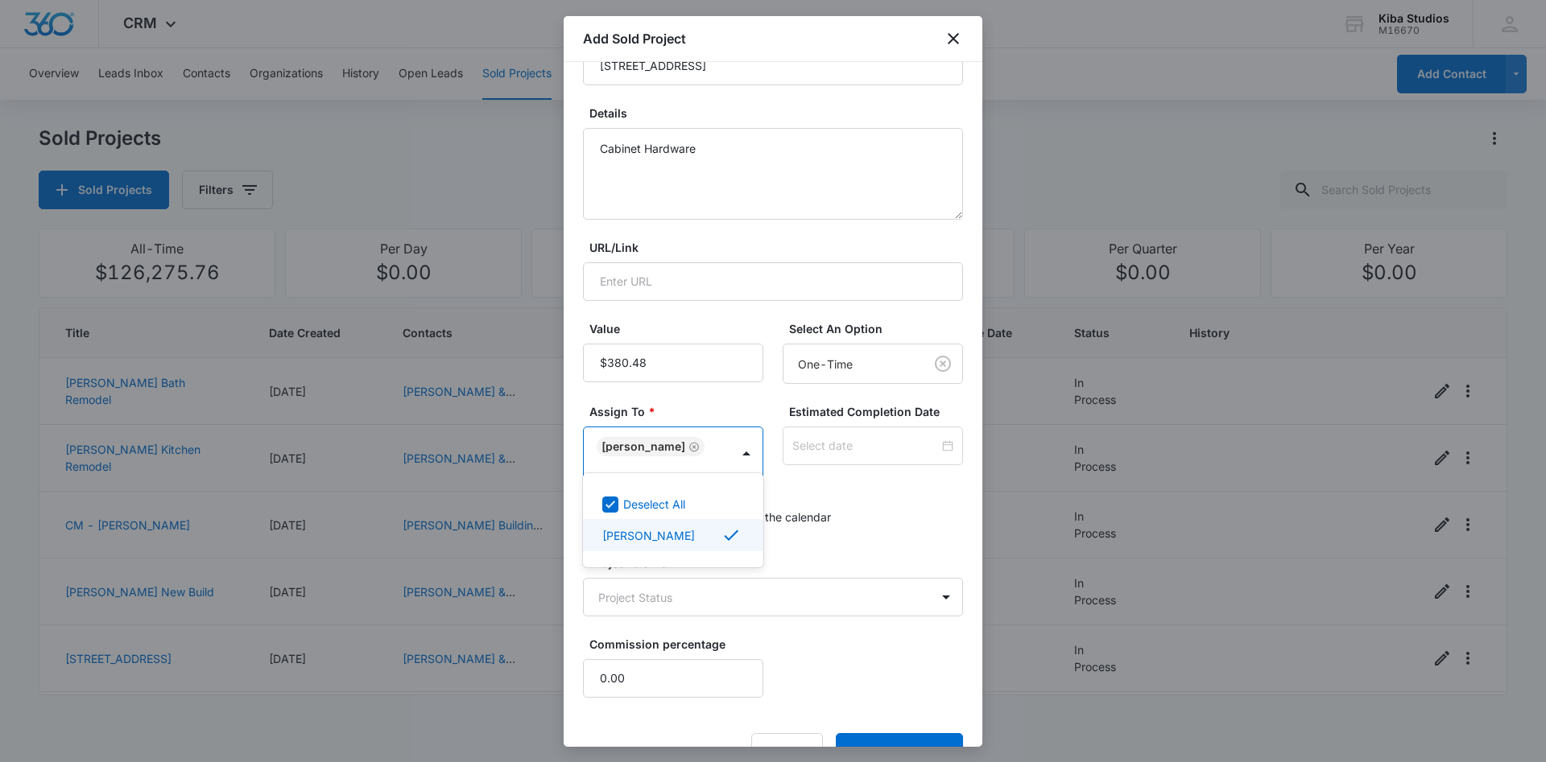
click at [874, 500] on div at bounding box center [773, 381] width 1546 height 762
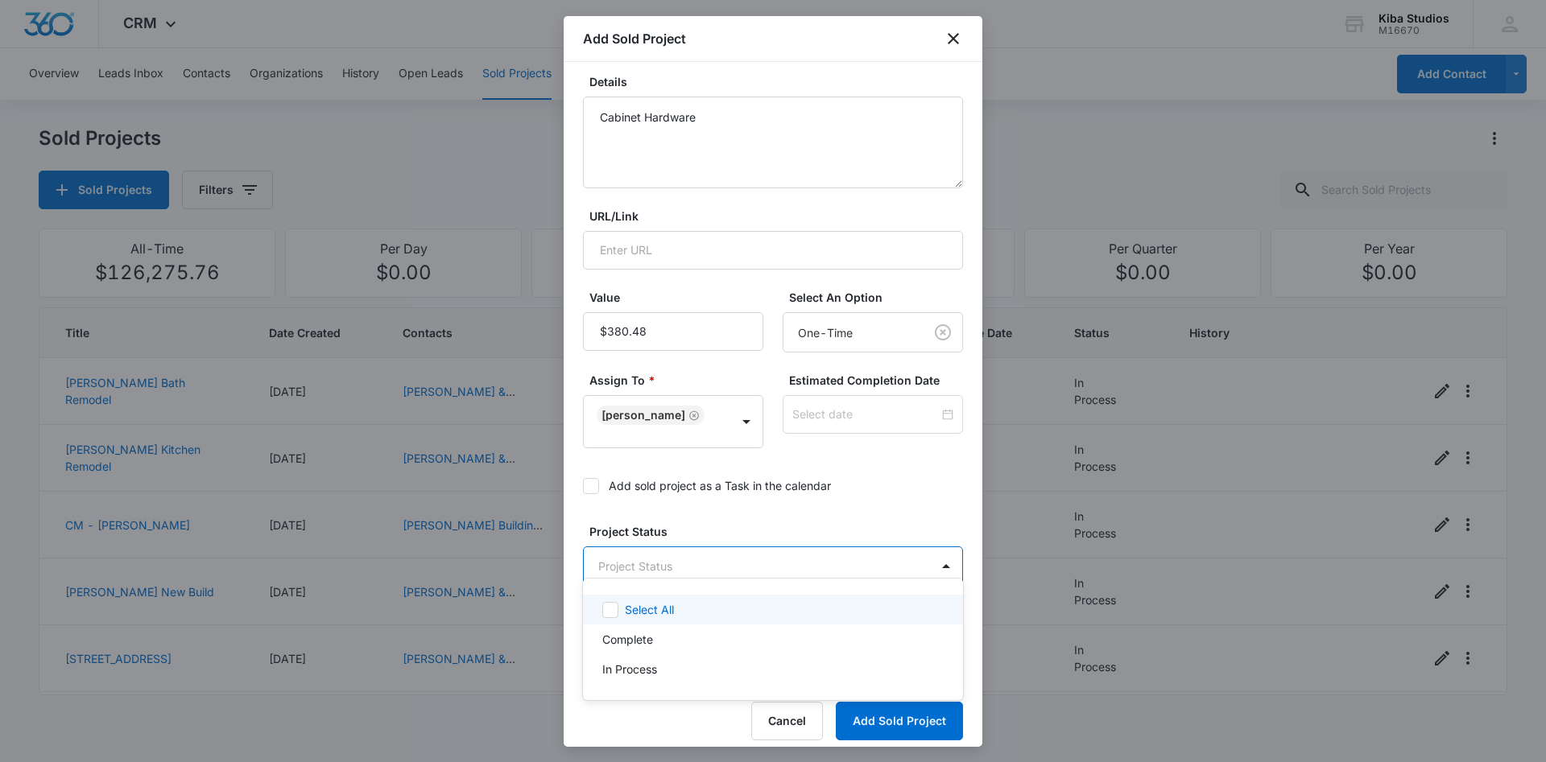
click at [810, 553] on body "CRM Apps Reputation Websites Forms CRM Email Social Scheduling Content Ads Inte…" at bounding box center [773, 381] width 1546 height 762
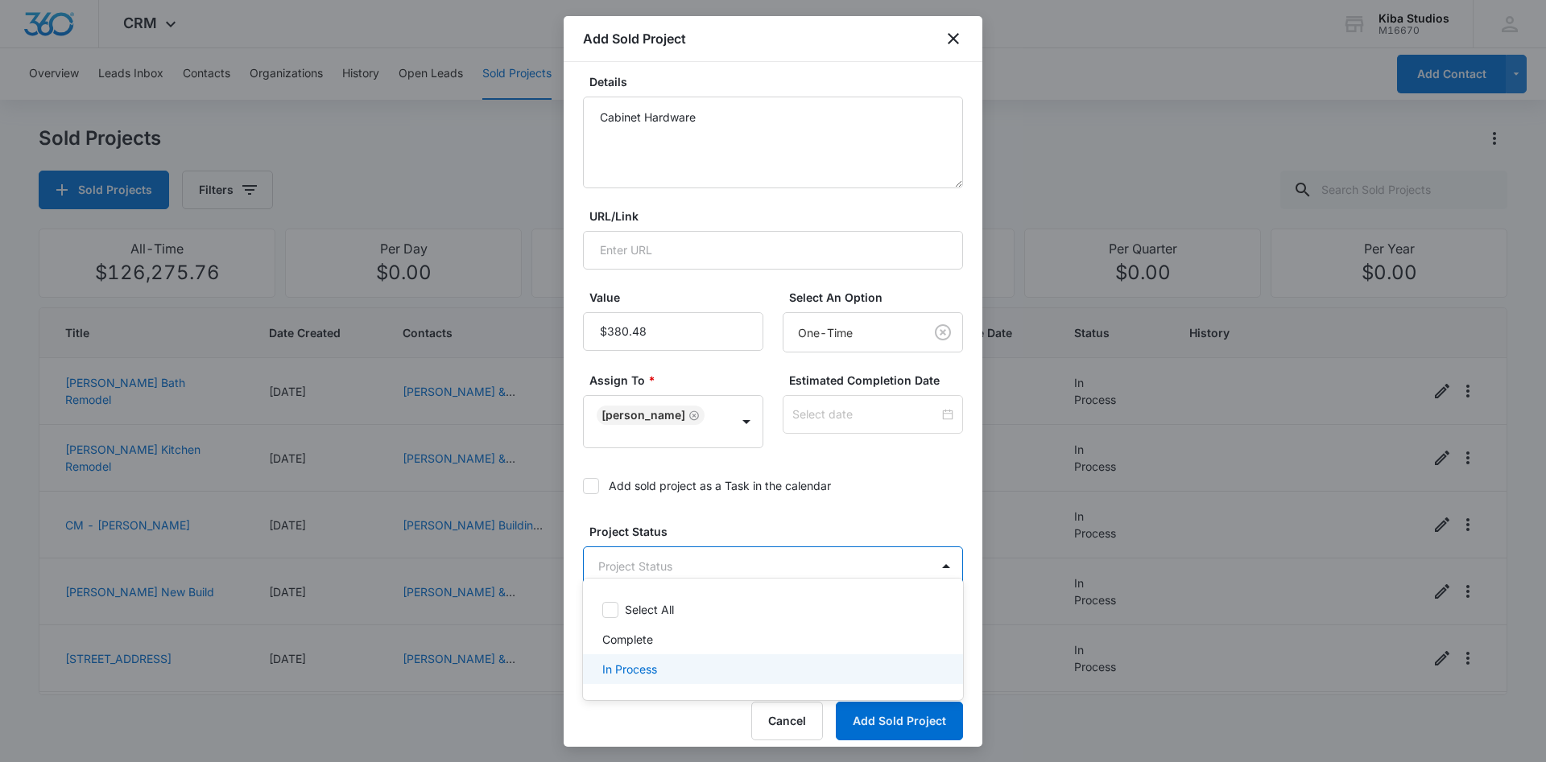
click at [739, 663] on div "In Process" at bounding box center [771, 669] width 338 height 17
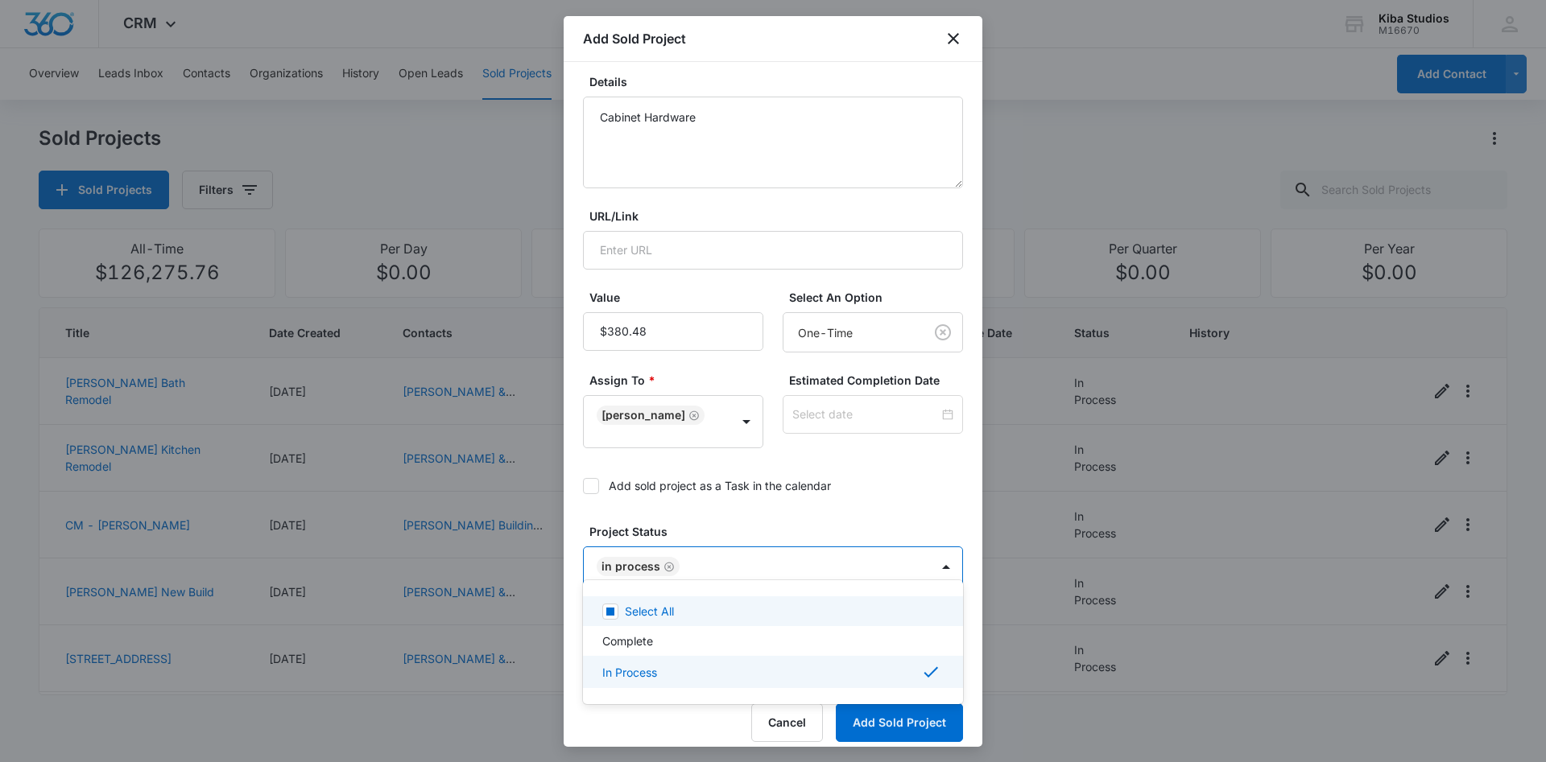
click at [875, 470] on div at bounding box center [773, 381] width 1546 height 762
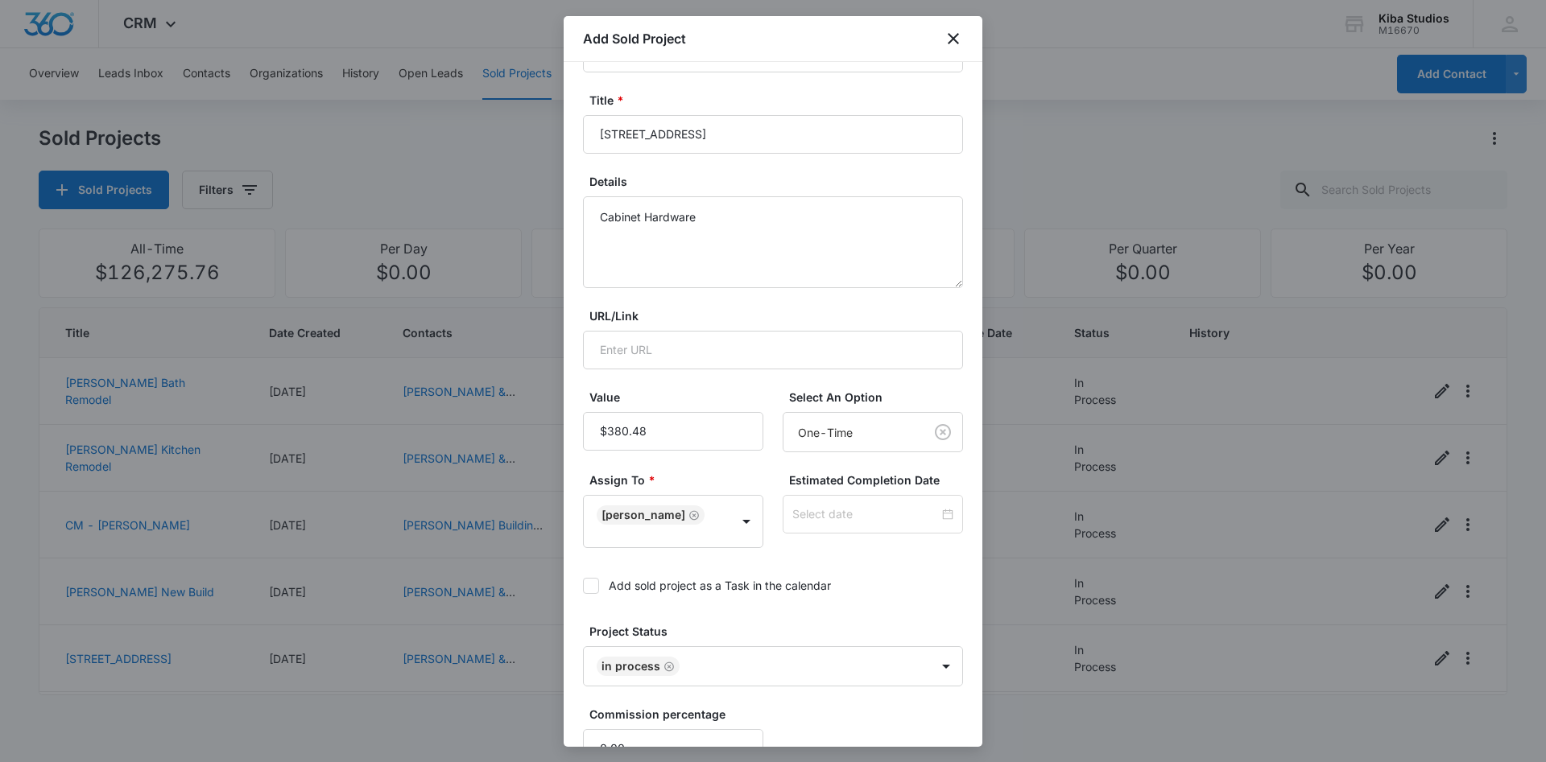
scroll to position [197, 0]
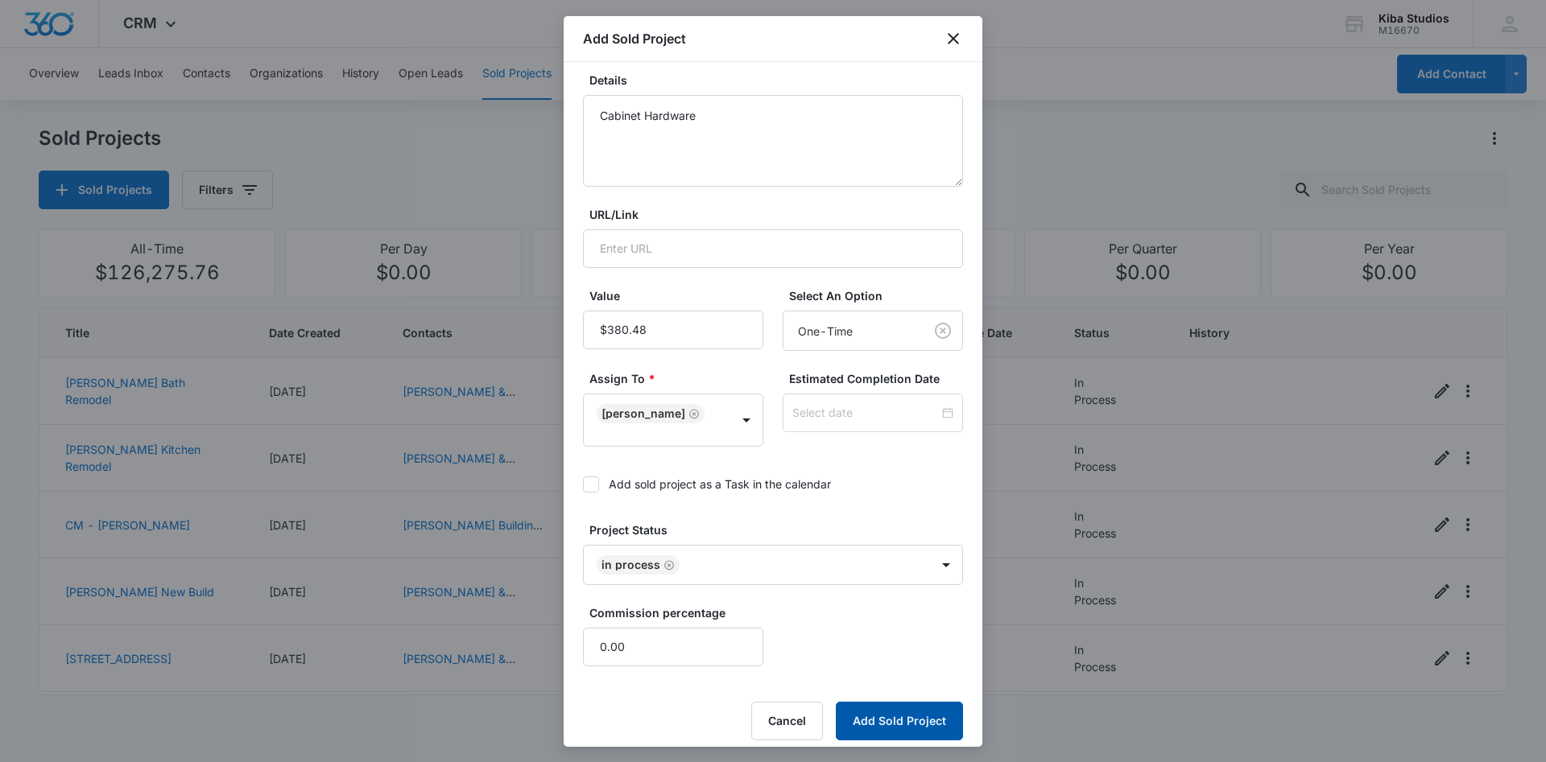
click at [882, 704] on button "Add Sold Project" at bounding box center [899, 721] width 127 height 39
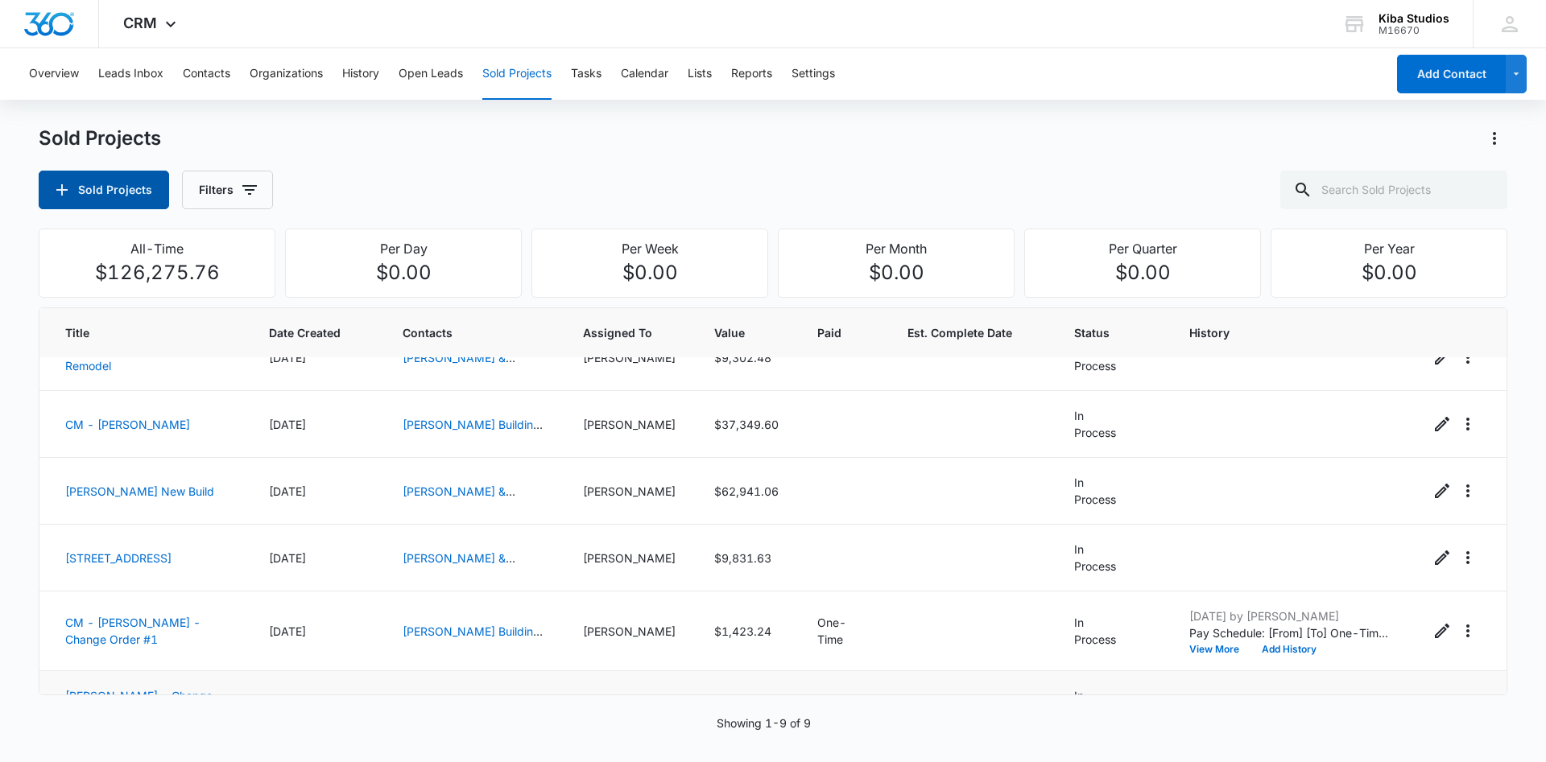
scroll to position [0, 0]
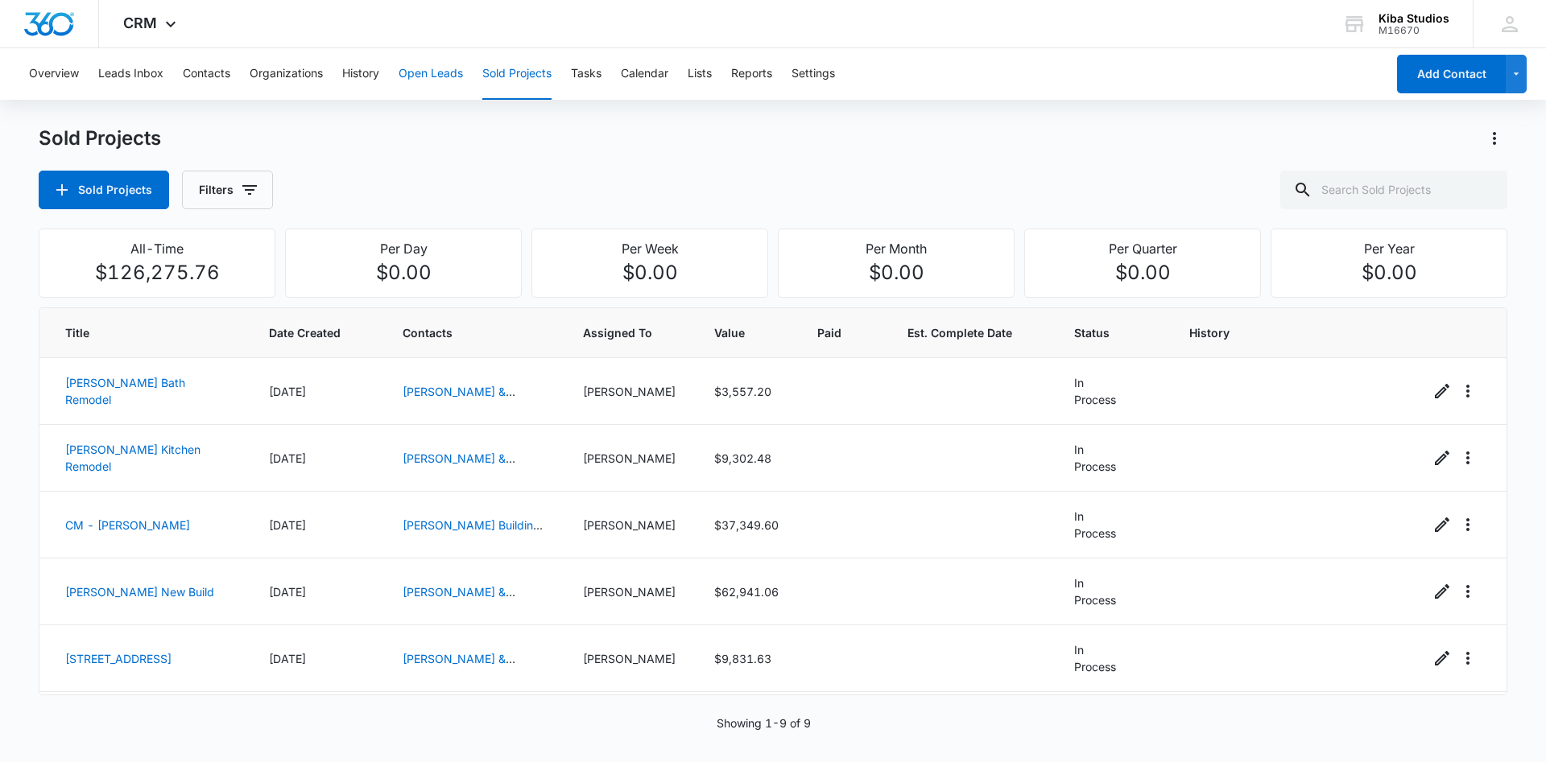
click at [431, 76] on button "Open Leads" at bounding box center [431, 74] width 64 height 52
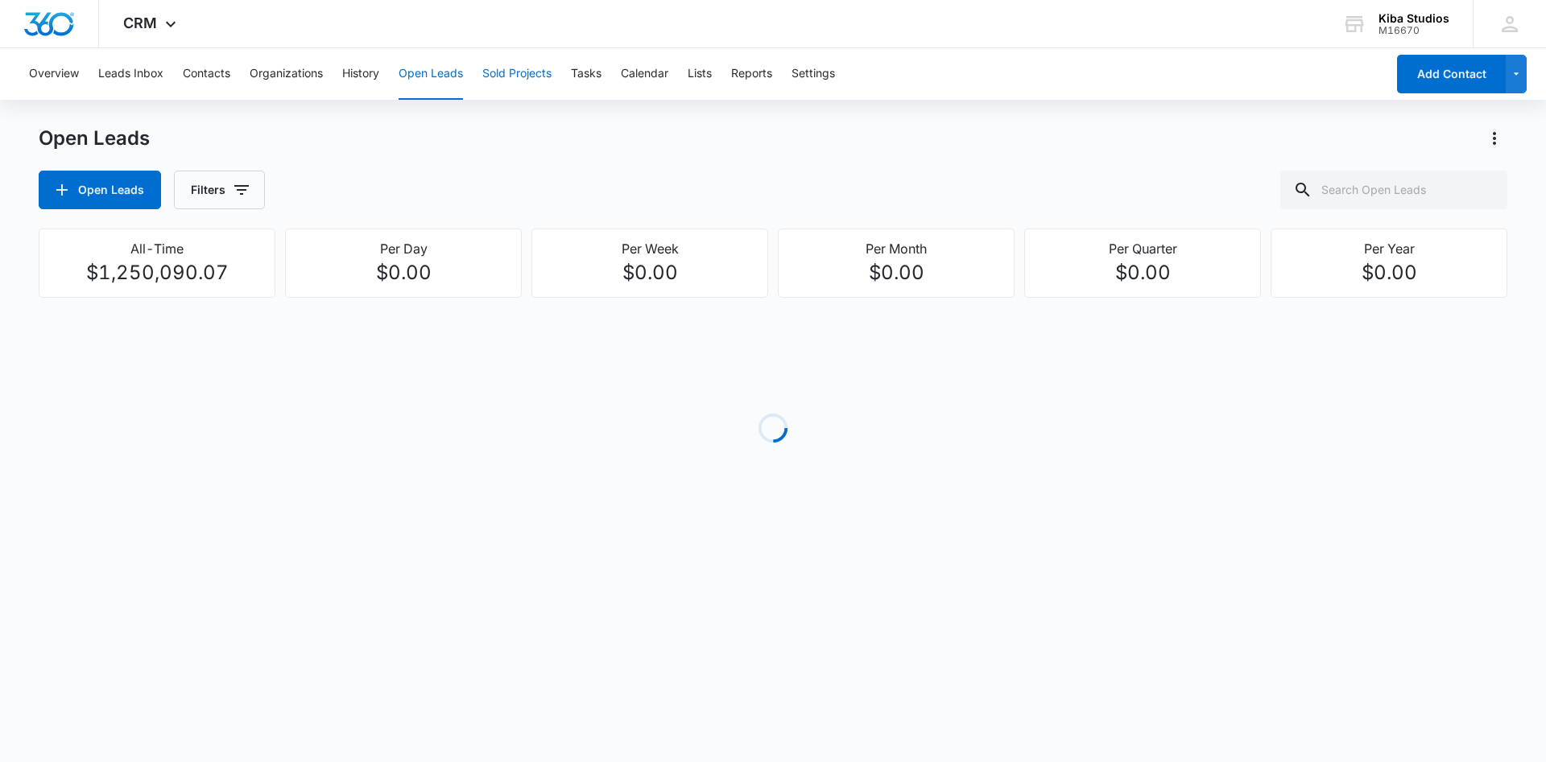
click at [514, 74] on button "Sold Projects" at bounding box center [516, 74] width 69 height 52
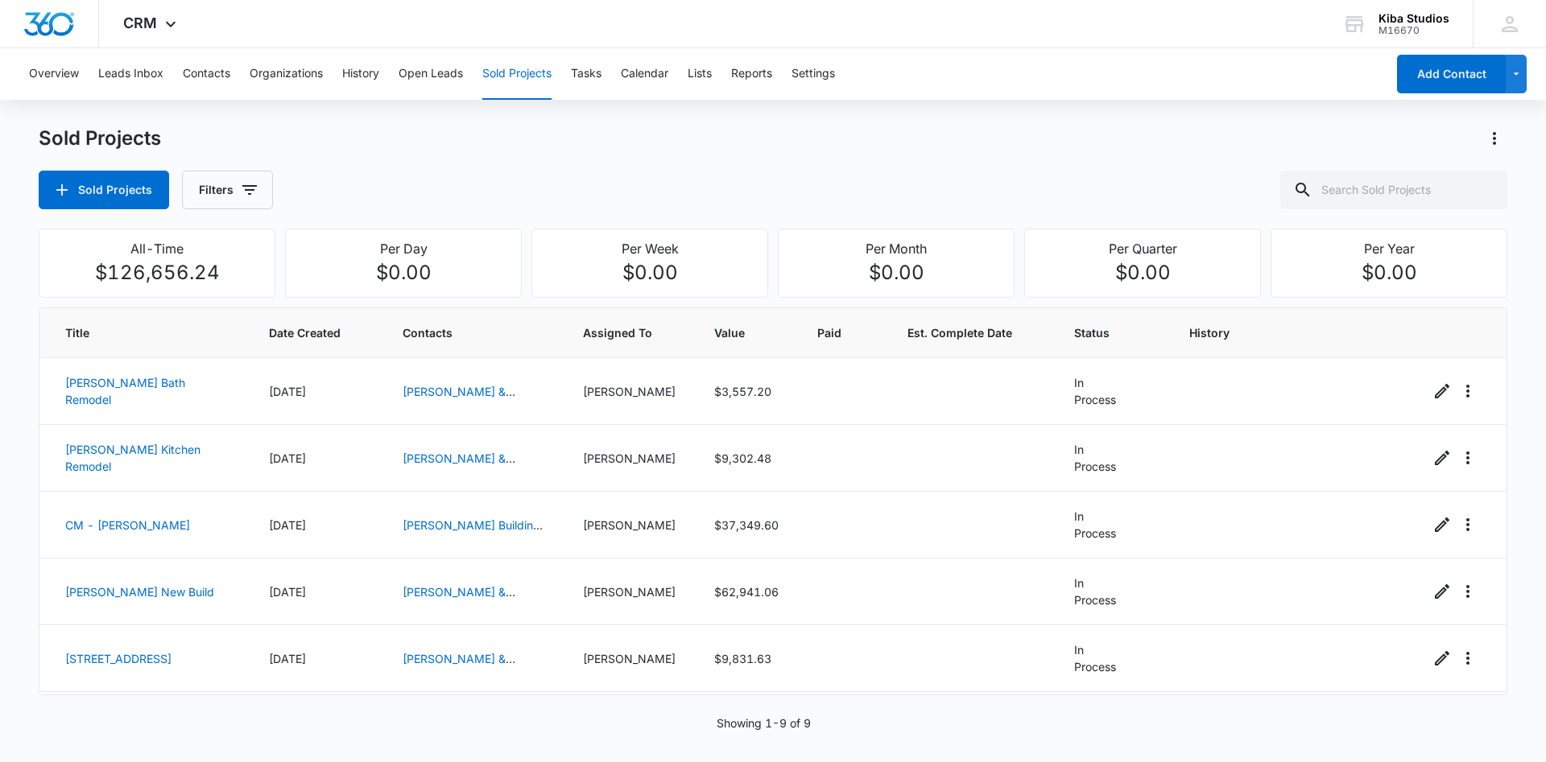
click at [424, 135] on div "Sold Projects" at bounding box center [773, 139] width 1468 height 26
click at [437, 141] on div "Sold Projects" at bounding box center [773, 139] width 1468 height 26
click at [444, 147] on div "Sold Projects" at bounding box center [773, 139] width 1468 height 26
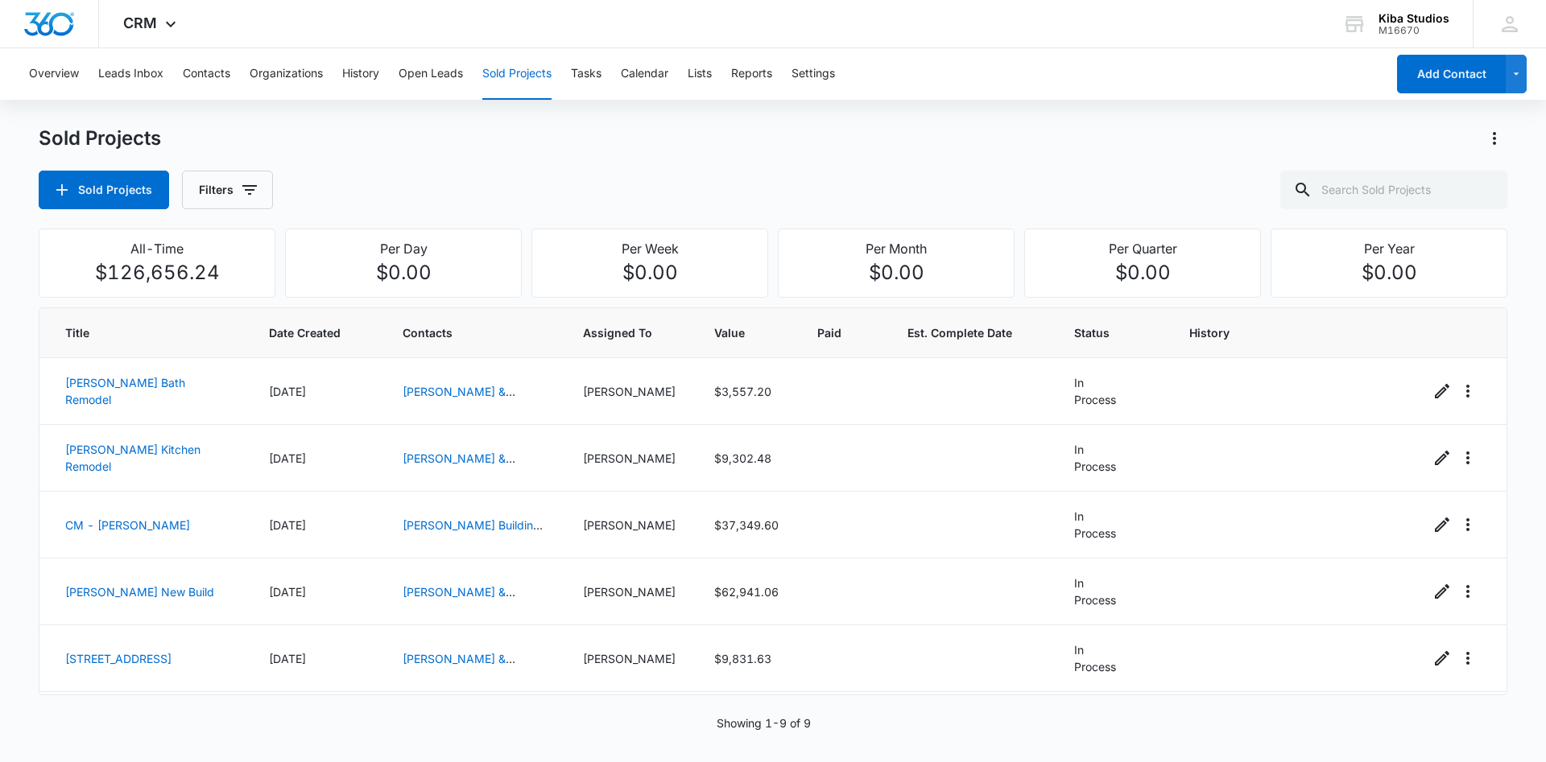
click at [444, 147] on div "Sold Projects" at bounding box center [773, 139] width 1468 height 26
